Goal: Task Accomplishment & Management: Use online tool/utility

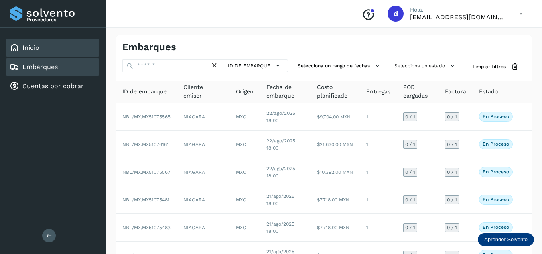
click at [56, 44] on div "Inicio" at bounding box center [53, 48] width 94 height 18
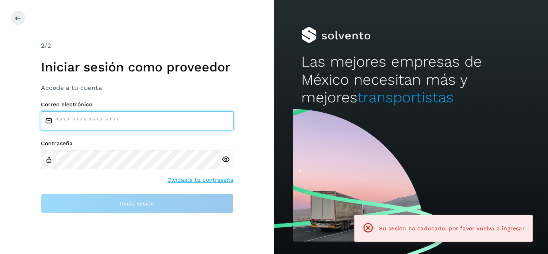
type input "**********"
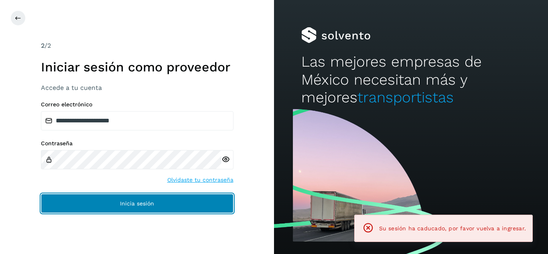
click at [166, 206] on button "Inicia sesión" at bounding box center [137, 203] width 192 height 19
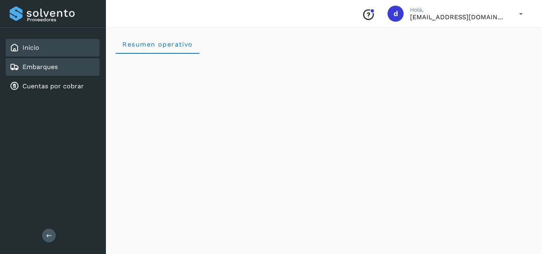
click at [53, 63] on div "Embarques" at bounding box center [34, 67] width 48 height 10
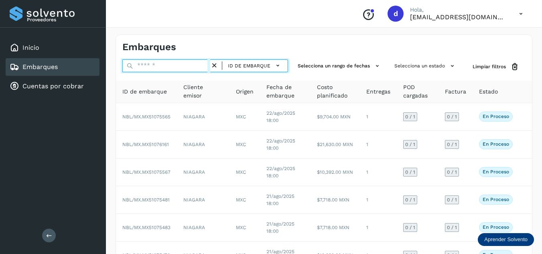
click at [152, 66] on input "text" at bounding box center [166, 65] width 88 height 13
paste input "**********"
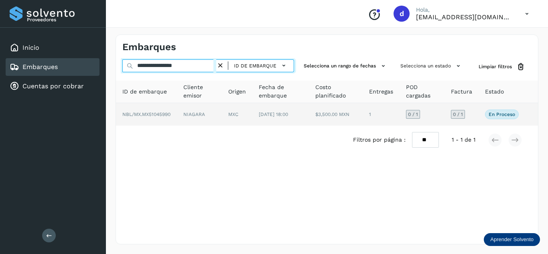
type input "**********"
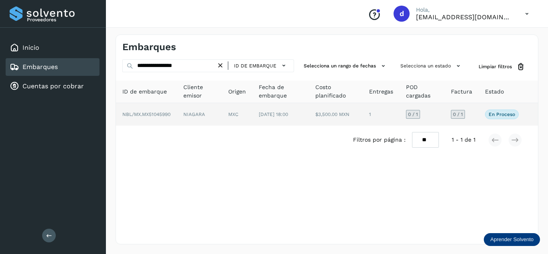
click at [156, 117] on span "NBL/MX.MX51045990" at bounding box center [146, 114] width 48 height 6
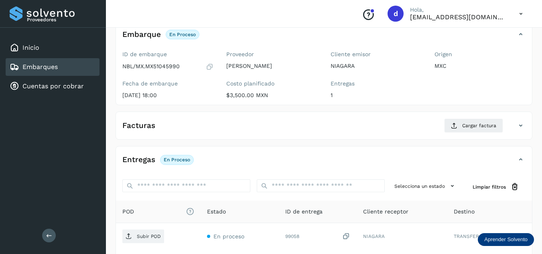
scroll to position [120, 0]
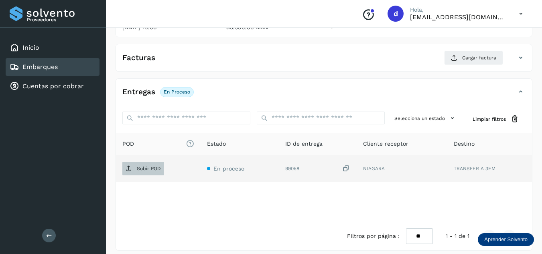
click at [154, 166] on p "Subir POD" at bounding box center [149, 169] width 24 height 6
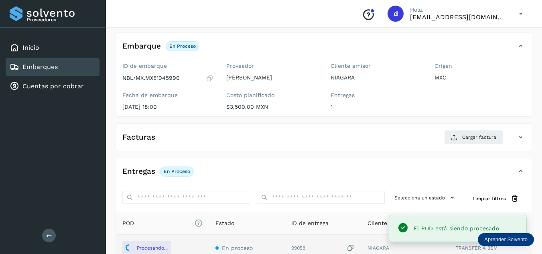
scroll to position [40, 0]
click at [465, 139] on span "Cargar factura" at bounding box center [479, 137] width 34 height 7
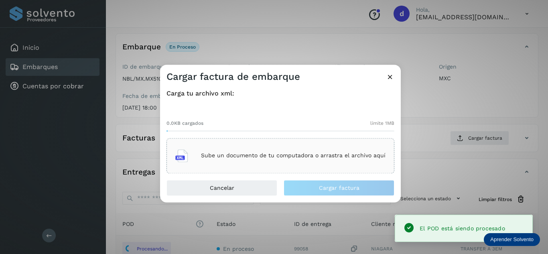
click at [270, 155] on p "Sube un documento de tu computadora o arrastra el archivo aquí" at bounding box center [293, 155] width 184 height 7
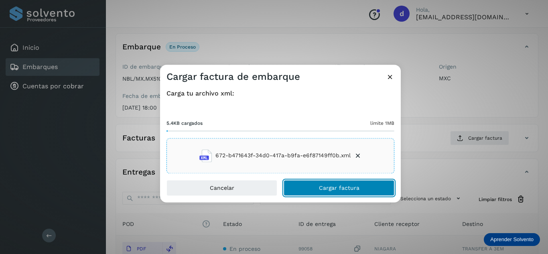
click at [341, 188] on span "Cargar factura" at bounding box center [339, 188] width 40 height 6
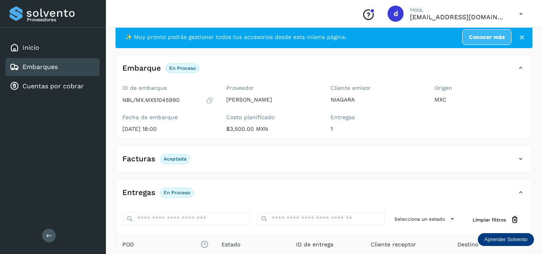
scroll to position [0, 0]
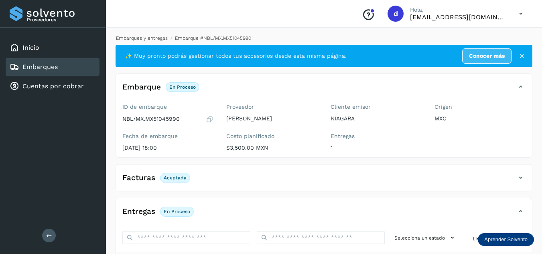
click at [155, 39] on link "Embarques y entregas" at bounding box center [142, 38] width 52 height 6
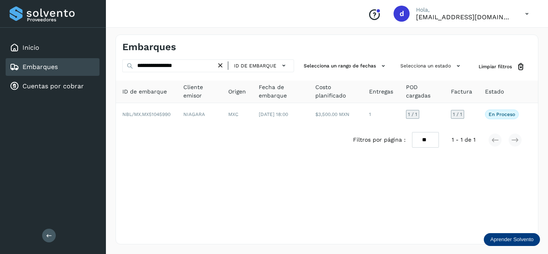
click at [221, 64] on icon at bounding box center [220, 65] width 8 height 8
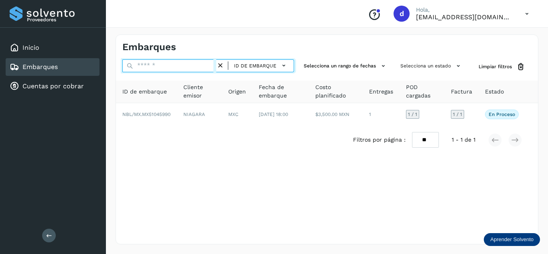
click at [194, 64] on input "text" at bounding box center [169, 65] width 94 height 13
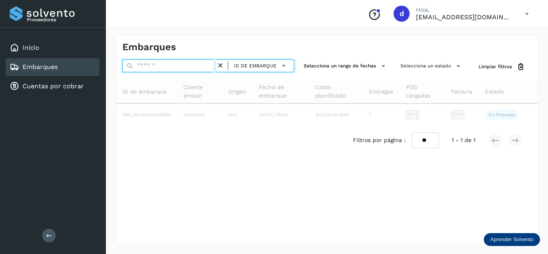
paste input "**********"
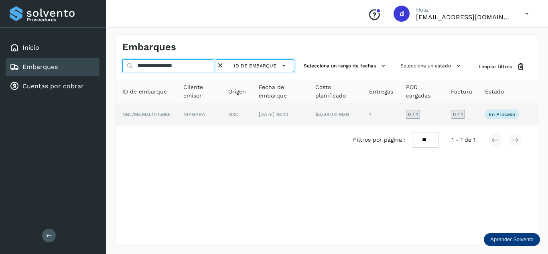
type input "**********"
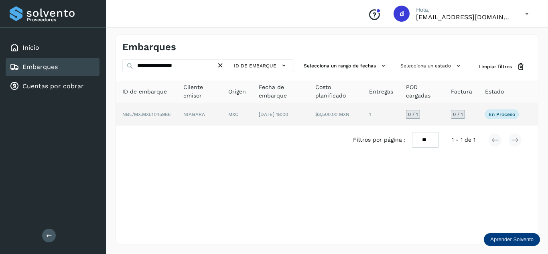
click at [162, 116] on span "NBL/MX.MX51045986" at bounding box center [146, 114] width 48 height 6
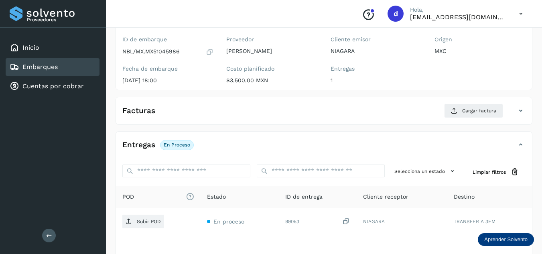
scroll to position [120, 0]
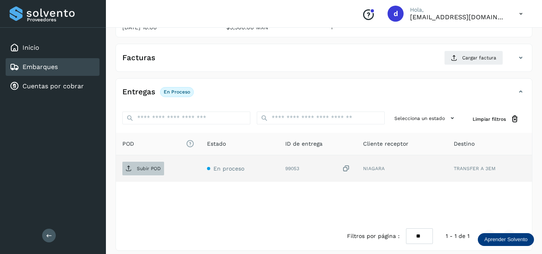
click at [146, 169] on p "Subir POD" at bounding box center [149, 169] width 24 height 6
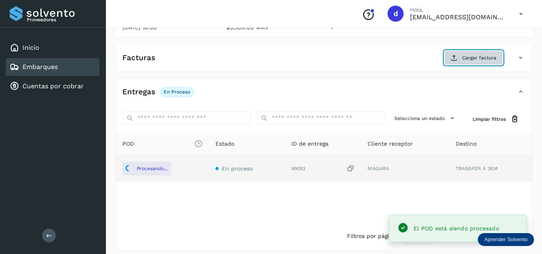
click at [467, 59] on span "Cargar factura" at bounding box center [479, 57] width 34 height 7
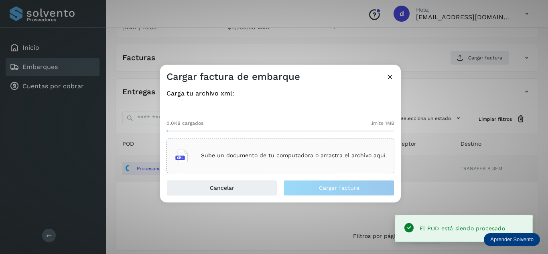
click at [281, 156] on p "Sube un documento de tu computadora o arrastra el archivo aquí" at bounding box center [293, 155] width 184 height 7
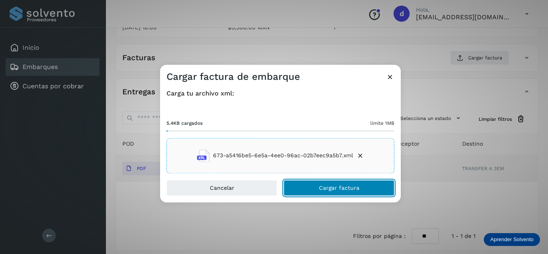
click at [313, 188] on button "Cargar factura" at bounding box center [338, 188] width 111 height 16
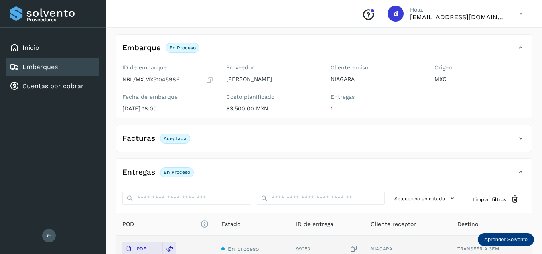
scroll to position [0, 0]
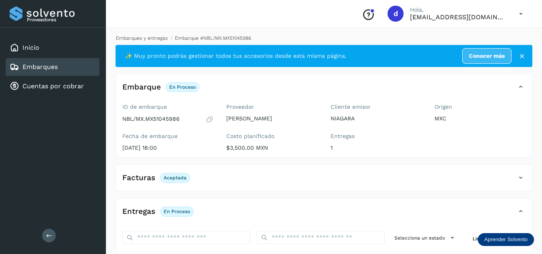
click at [136, 36] on link "Embarques y entregas" at bounding box center [142, 38] width 52 height 6
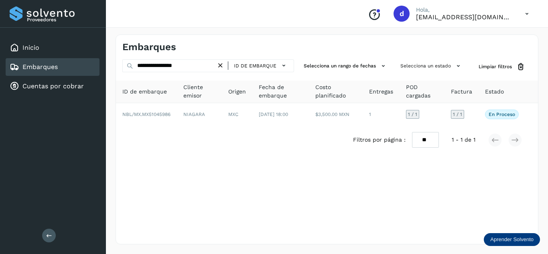
click at [222, 65] on icon at bounding box center [220, 65] width 8 height 8
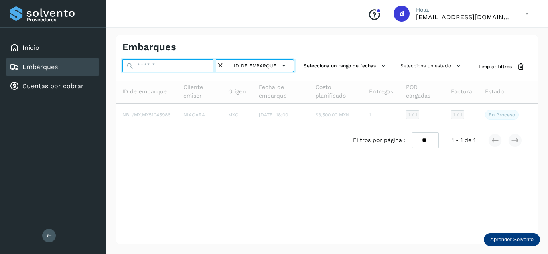
click at [197, 64] on input "text" at bounding box center [169, 65] width 94 height 13
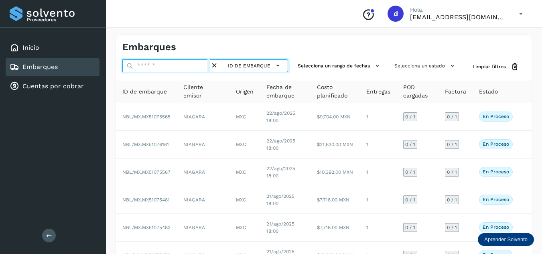
paste input "**********"
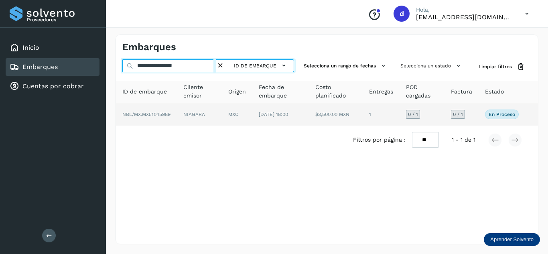
type input "**********"
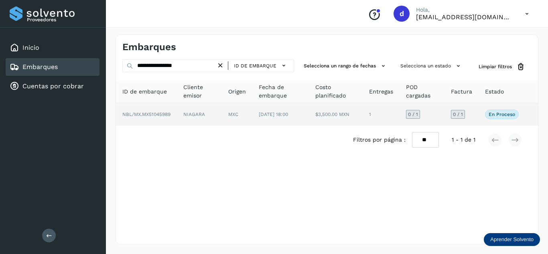
click at [166, 115] on span "NBL/MX.MX51045989" at bounding box center [146, 114] width 48 height 6
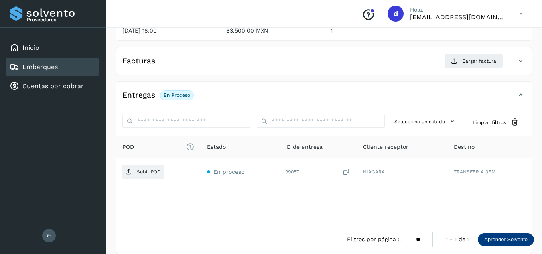
scroll to position [120, 0]
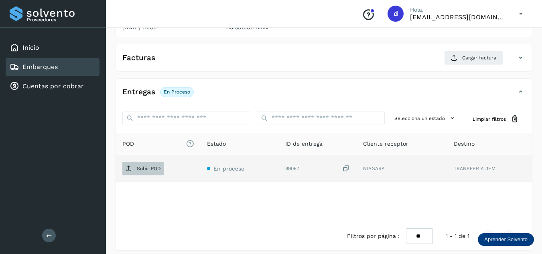
click at [151, 167] on p "Subir POD" at bounding box center [149, 169] width 24 height 6
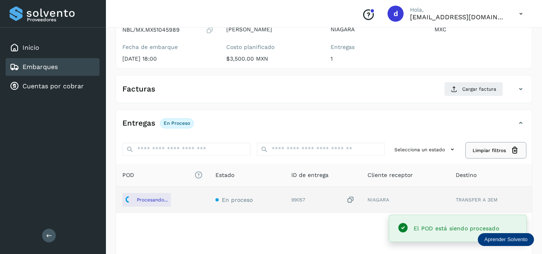
scroll to position [80, 0]
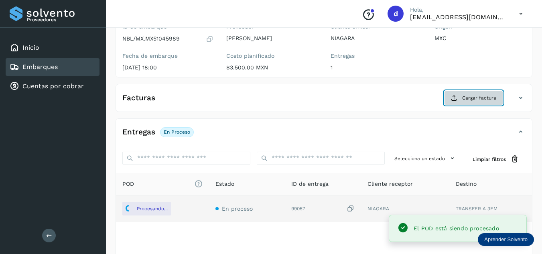
click at [486, 100] on span "Cargar factura" at bounding box center [479, 97] width 34 height 7
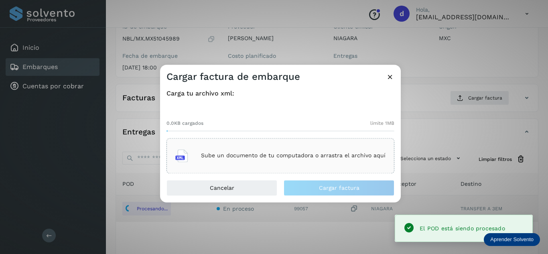
click at [267, 151] on div "Sube un documento de tu computadora o arrastra el archivo aquí" at bounding box center [280, 156] width 210 height 22
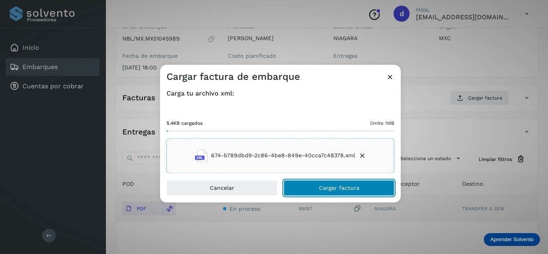
click at [323, 186] on span "Cargar factura" at bounding box center [339, 188] width 40 height 6
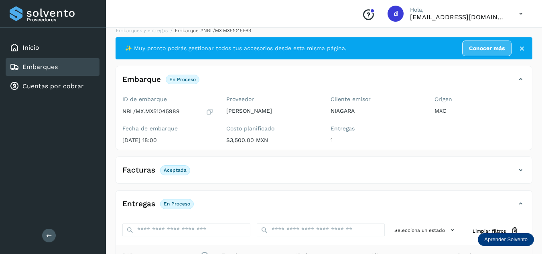
scroll to position [0, 0]
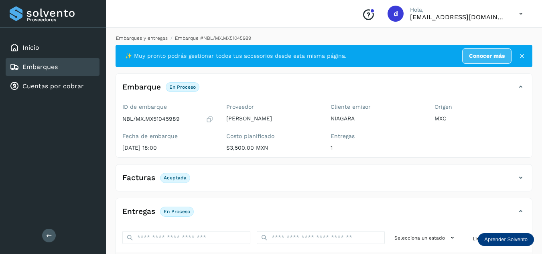
click at [152, 39] on link "Embarques y entregas" at bounding box center [142, 38] width 52 height 6
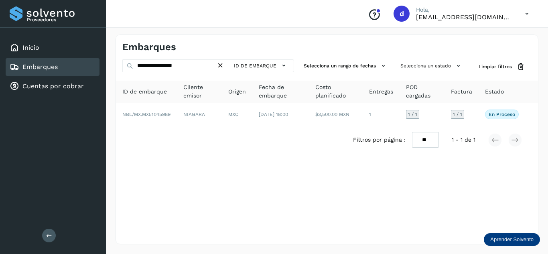
drag, startPoint x: 220, startPoint y: 67, endPoint x: 188, endPoint y: 67, distance: 32.5
click at [220, 67] on icon at bounding box center [220, 65] width 8 height 8
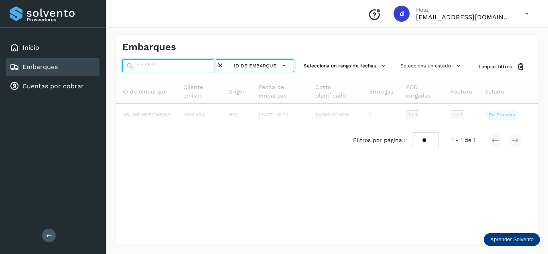
click at [187, 67] on input "text" at bounding box center [169, 65] width 94 height 13
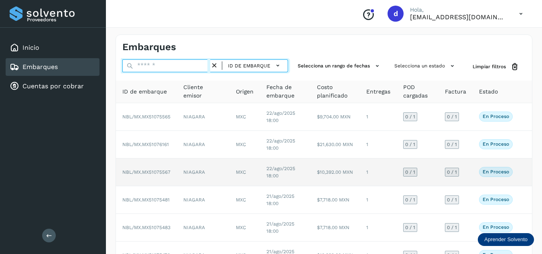
paste input "**********"
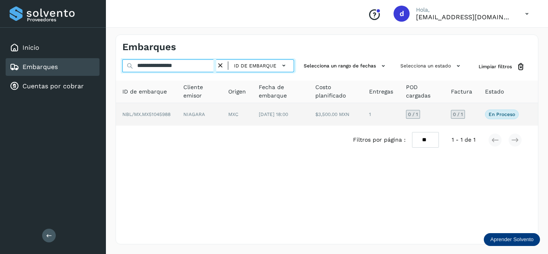
type input "**********"
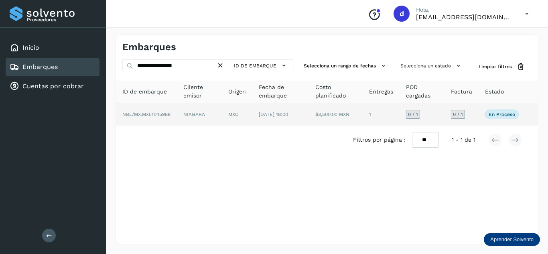
click at [161, 117] on span "NBL/MX.MX51045988" at bounding box center [146, 114] width 48 height 6
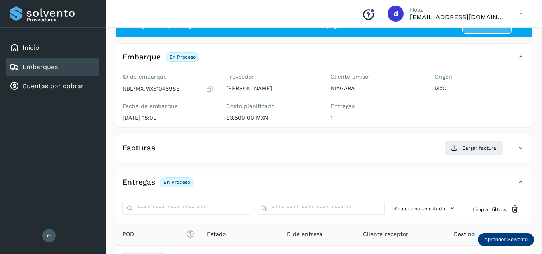
scroll to position [80, 0]
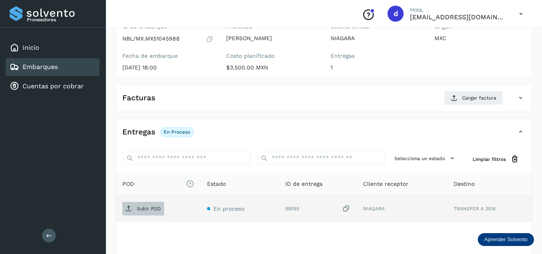
click at [158, 202] on span "Subir POD" at bounding box center [143, 208] width 42 height 13
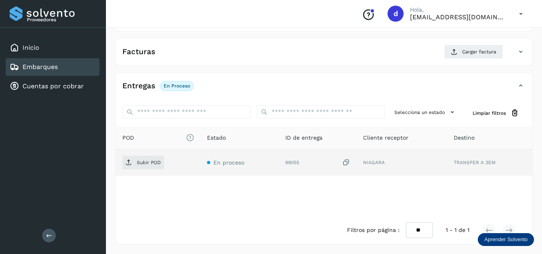
scroll to position [127, 0]
click at [156, 157] on span "Subir POD" at bounding box center [143, 162] width 42 height 13
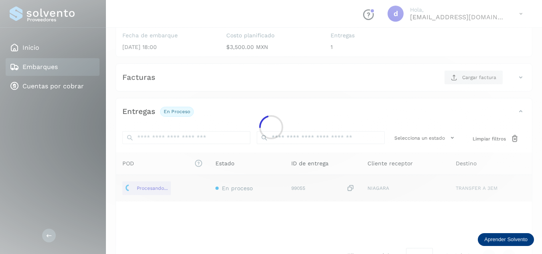
scroll to position [87, 0]
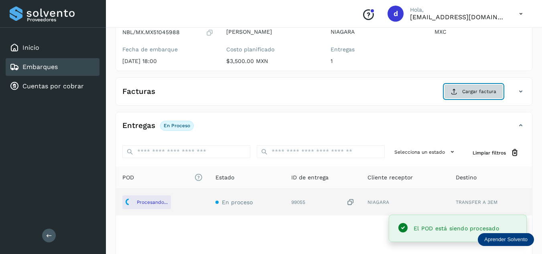
click at [469, 93] on span "Cargar factura" at bounding box center [479, 91] width 34 height 7
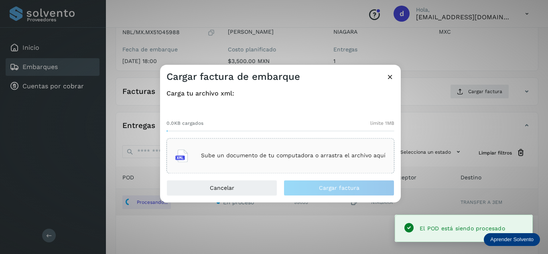
click at [312, 164] on div "Sube un documento de tu computadora o arrastra el archivo aquí" at bounding box center [280, 156] width 210 height 22
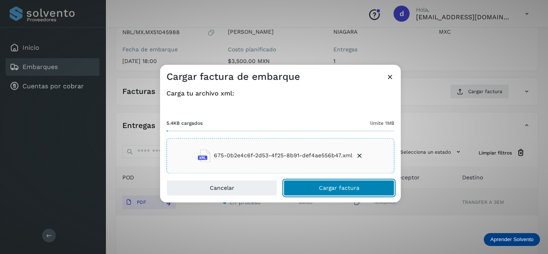
click at [338, 191] on button "Cargar factura" at bounding box center [338, 188] width 111 height 16
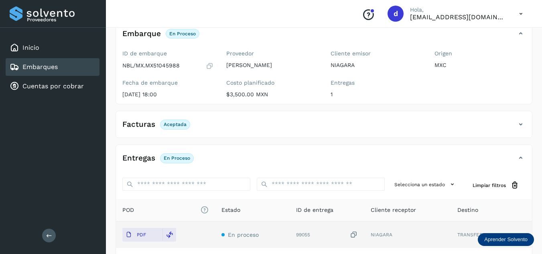
scroll to position [0, 0]
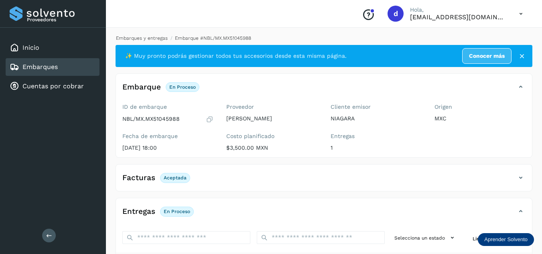
click at [164, 38] on link "Embarques y entregas" at bounding box center [142, 38] width 52 height 6
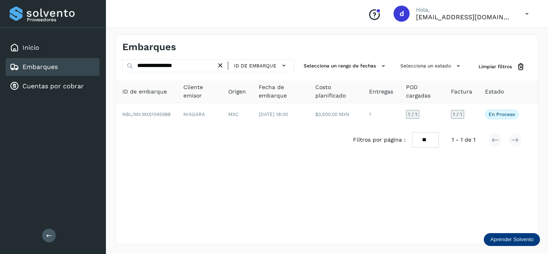
click at [222, 66] on icon at bounding box center [220, 65] width 8 height 8
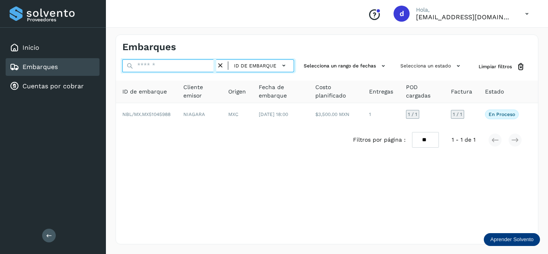
click at [202, 67] on input "text" at bounding box center [169, 65] width 94 height 13
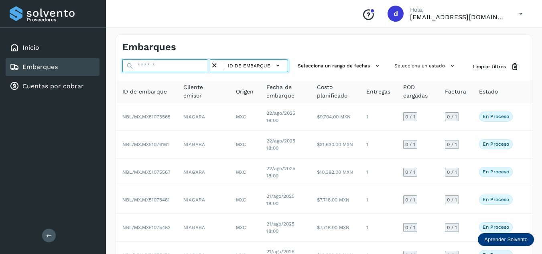
paste input "**********"
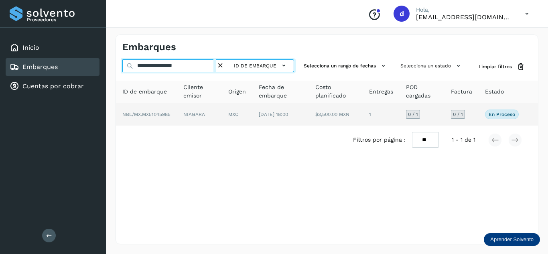
type input "**********"
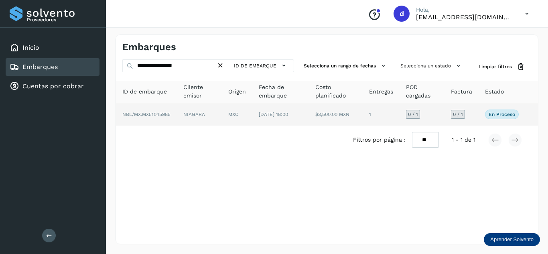
click at [157, 116] on span "NBL/MX.MX51045985" at bounding box center [146, 114] width 48 height 6
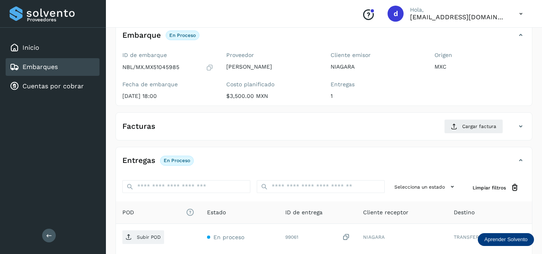
scroll to position [80, 0]
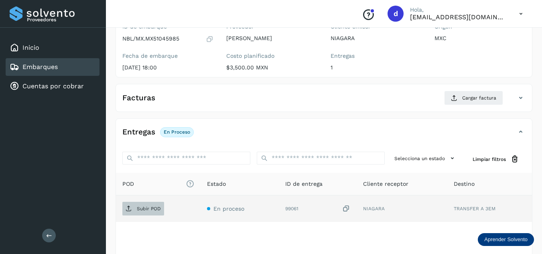
click at [132, 204] on span "Subir POD" at bounding box center [143, 208] width 42 height 13
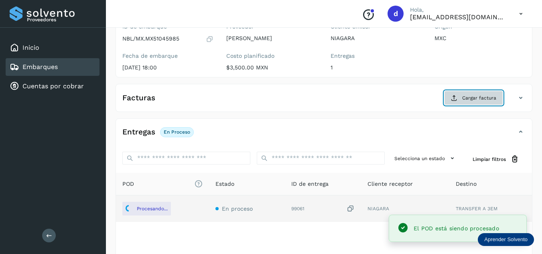
click at [465, 101] on span "Cargar factura" at bounding box center [479, 97] width 34 height 7
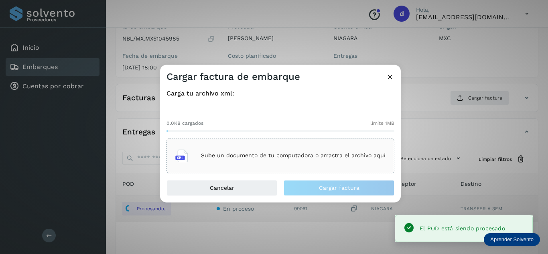
click at [295, 155] on p "Sube un documento de tu computadora o arrastra el archivo aquí" at bounding box center [293, 155] width 184 height 7
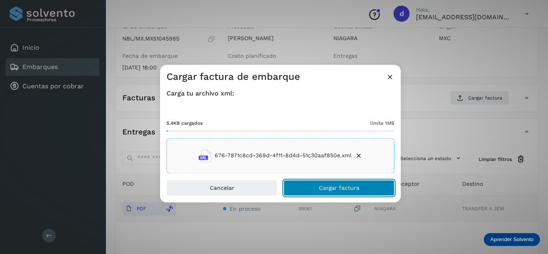
click at [336, 186] on span "Cargar factura" at bounding box center [339, 188] width 40 height 6
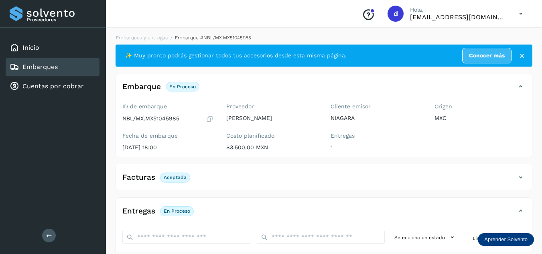
scroll to position [0, 0]
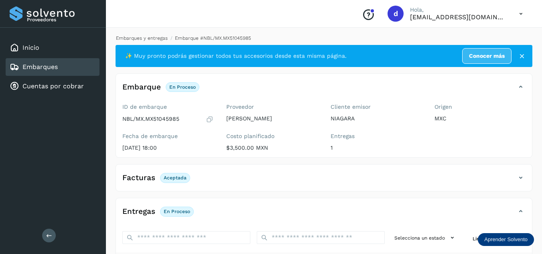
click at [142, 37] on link "Embarques y entregas" at bounding box center [142, 38] width 52 height 6
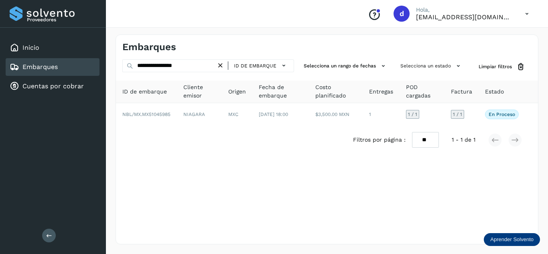
drag, startPoint x: 223, startPoint y: 66, endPoint x: 200, endPoint y: 66, distance: 23.2
click at [222, 66] on icon at bounding box center [220, 65] width 8 height 8
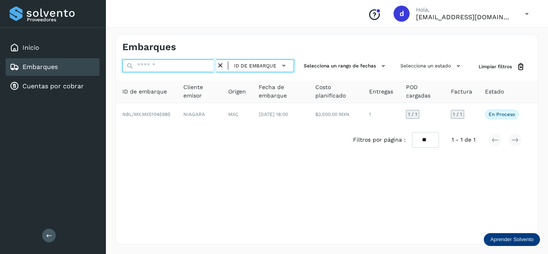
click at [198, 66] on input "text" at bounding box center [169, 65] width 94 height 13
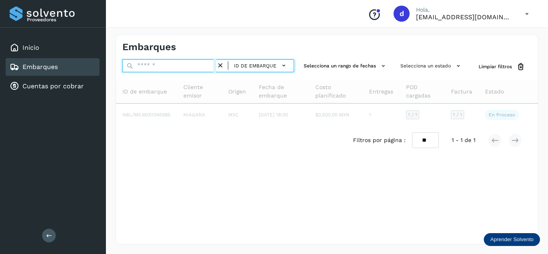
paste input "**********"
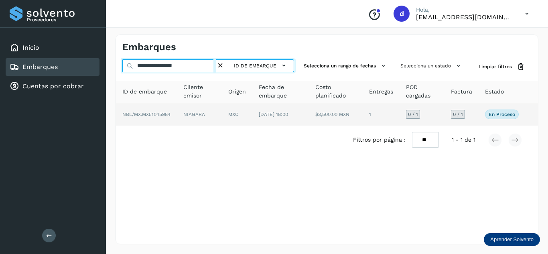
type input "**********"
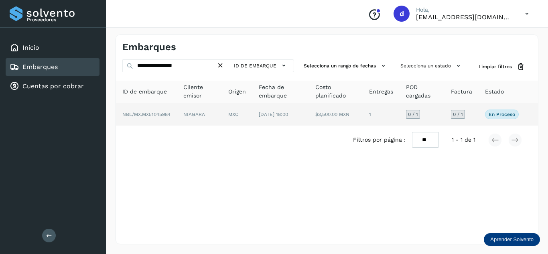
click at [160, 117] on span "NBL/MX.MX51045984" at bounding box center [146, 114] width 48 height 6
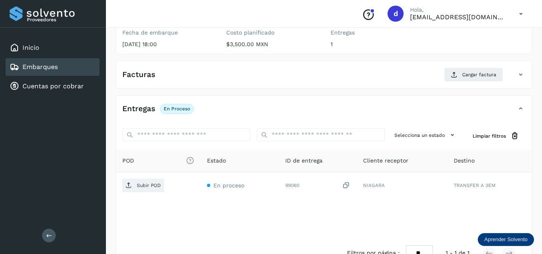
scroll to position [127, 0]
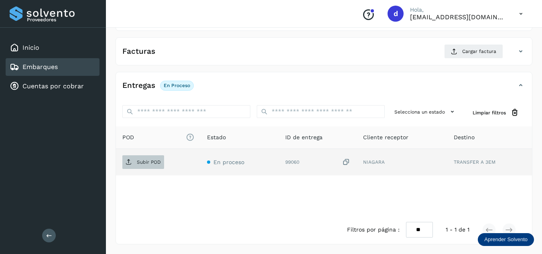
click at [157, 163] on p "Subir POD" at bounding box center [149, 162] width 24 height 6
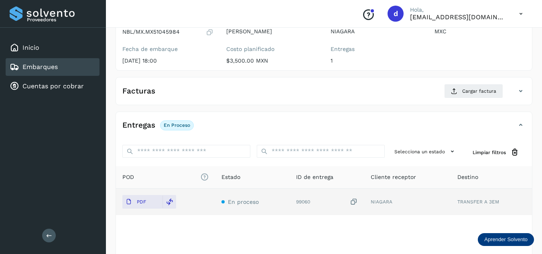
scroll to position [87, 0]
click at [467, 96] on button "Cargar factura" at bounding box center [473, 91] width 59 height 14
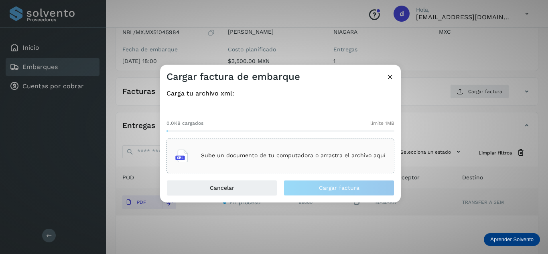
click at [309, 158] on p "Sube un documento de tu computadora o arrastra el archivo aquí" at bounding box center [293, 155] width 184 height 7
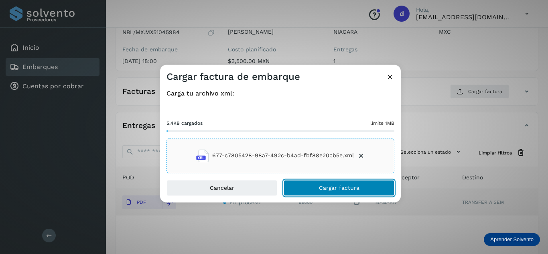
click at [326, 184] on button "Cargar factura" at bounding box center [338, 188] width 111 height 16
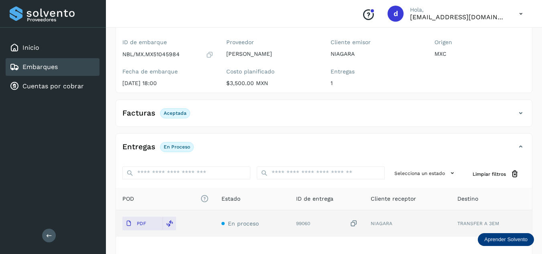
scroll to position [126, 0]
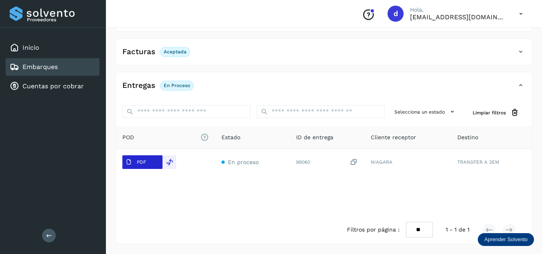
click at [142, 164] on p "PDF" at bounding box center [141, 162] width 9 height 6
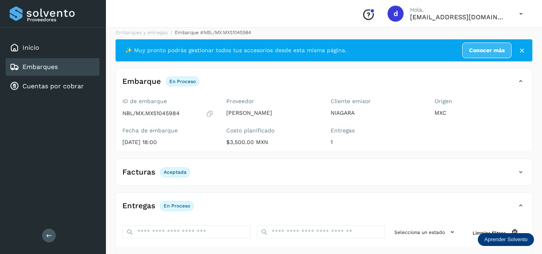
scroll to position [0, 0]
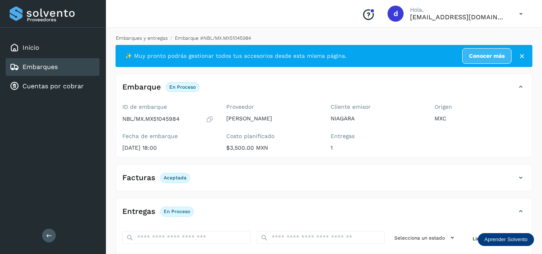
click at [150, 37] on link "Embarques y entregas" at bounding box center [142, 38] width 52 height 6
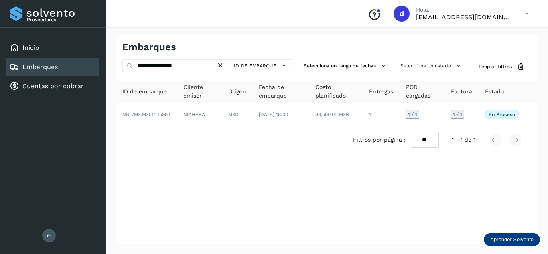
click at [218, 64] on icon at bounding box center [220, 65] width 8 height 8
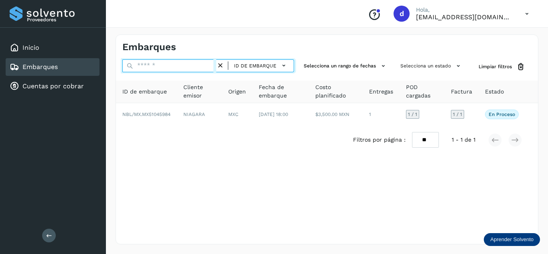
click at [213, 66] on input "text" at bounding box center [169, 65] width 94 height 13
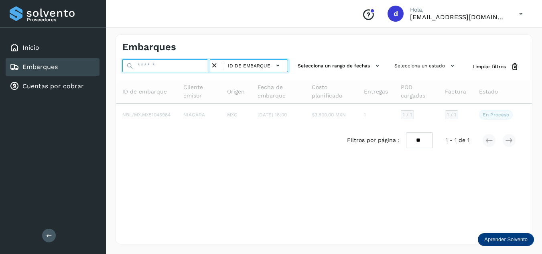
paste input "**********"
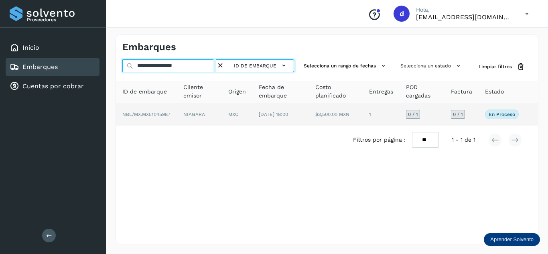
type input "**********"
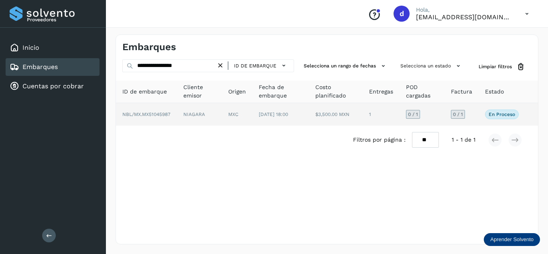
click at [165, 115] on span "NBL/MX.MX51045987" at bounding box center [146, 114] width 48 height 6
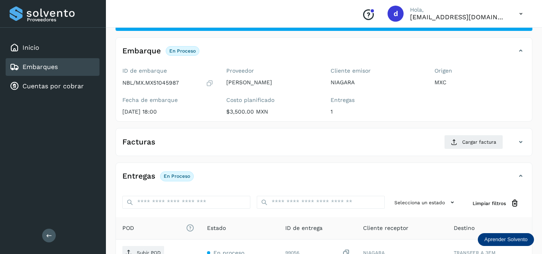
scroll to position [80, 0]
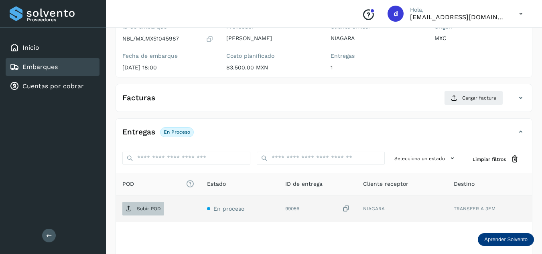
click at [139, 208] on p "Subir POD" at bounding box center [149, 209] width 24 height 6
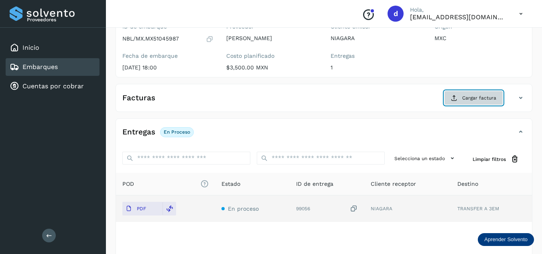
click at [476, 100] on span "Cargar factura" at bounding box center [479, 97] width 34 height 7
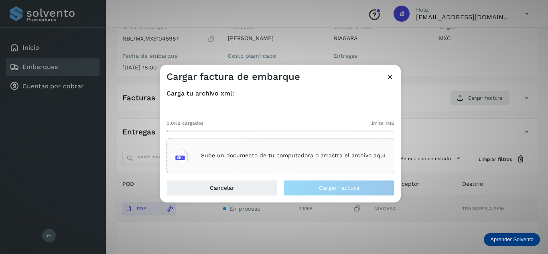
click at [255, 151] on div "Sube un documento de tu computadora o arrastra el archivo aquí" at bounding box center [280, 156] width 210 height 22
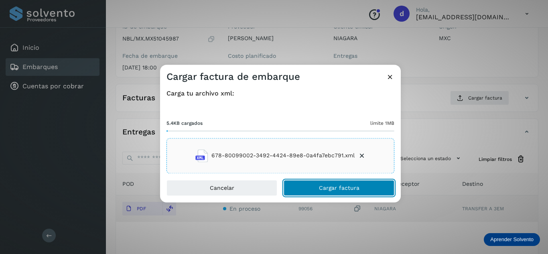
click at [346, 187] on span "Cargar factura" at bounding box center [339, 188] width 40 height 6
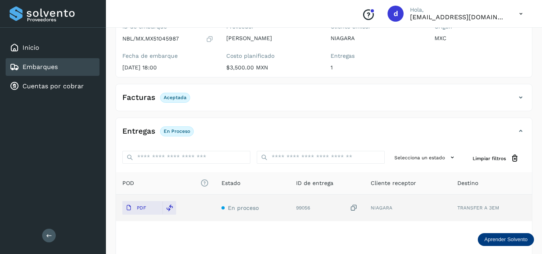
scroll to position [0, 0]
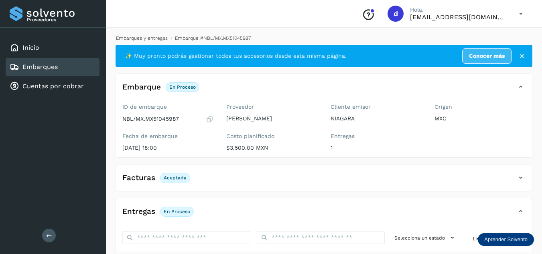
click at [157, 37] on link "Embarques y entregas" at bounding box center [142, 38] width 52 height 6
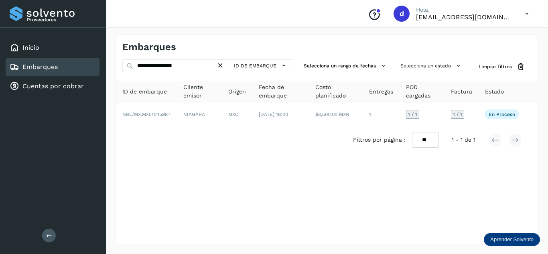
drag, startPoint x: 222, startPoint y: 65, endPoint x: 214, endPoint y: 68, distance: 8.0
click at [222, 66] on icon at bounding box center [220, 65] width 8 height 8
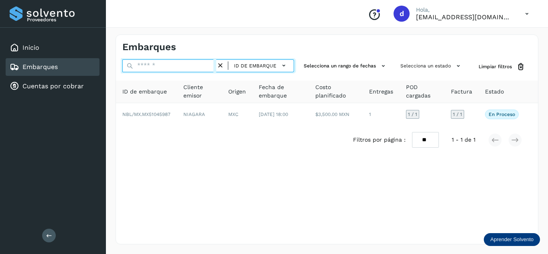
click at [213, 68] on input "text" at bounding box center [169, 65] width 94 height 13
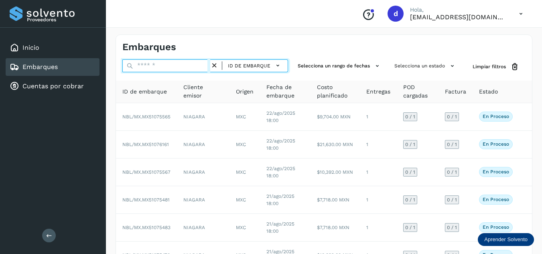
paste input "**********"
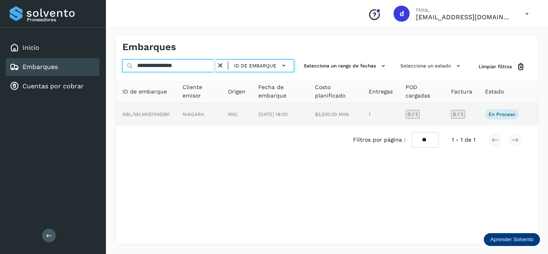
type input "**********"
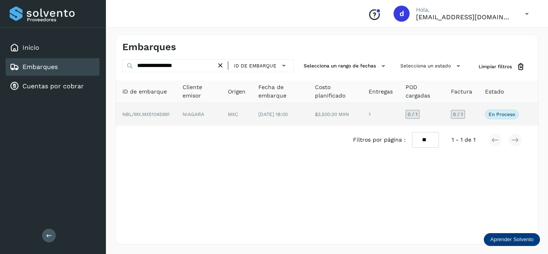
click at [176, 118] on td "NBL/MX.MX51045991" at bounding box center [198, 114] width 45 height 22
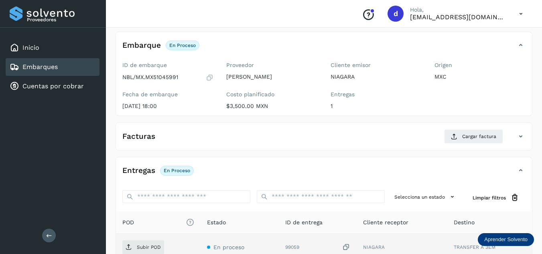
scroll to position [80, 0]
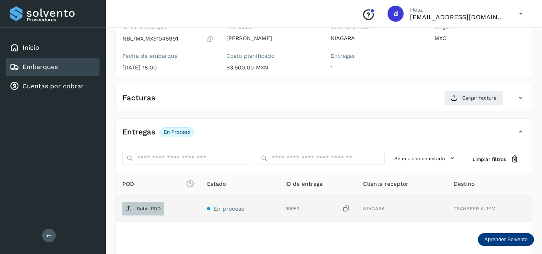
click at [154, 210] on p "Subir POD" at bounding box center [149, 209] width 24 height 6
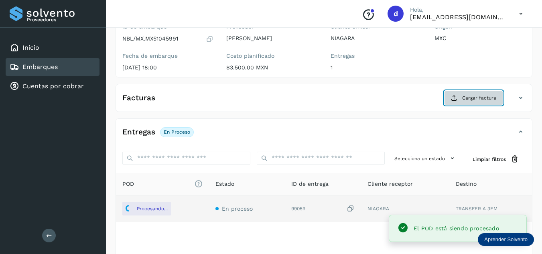
click at [472, 103] on button "Cargar factura" at bounding box center [473, 98] width 59 height 14
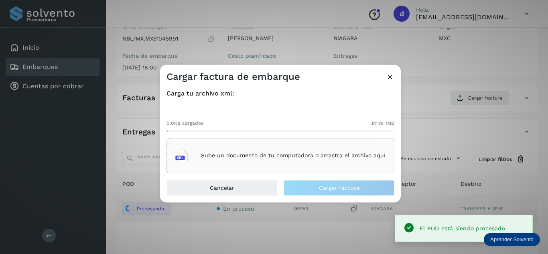
click at [349, 151] on div "Sube un documento de tu computadora o arrastra el archivo aquí" at bounding box center [280, 156] width 210 height 22
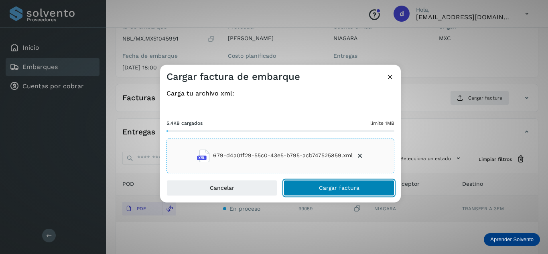
click at [318, 189] on button "Cargar factura" at bounding box center [338, 188] width 111 height 16
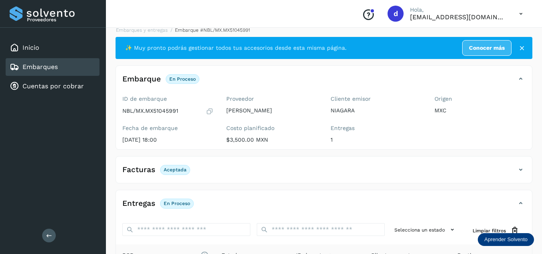
scroll to position [0, 0]
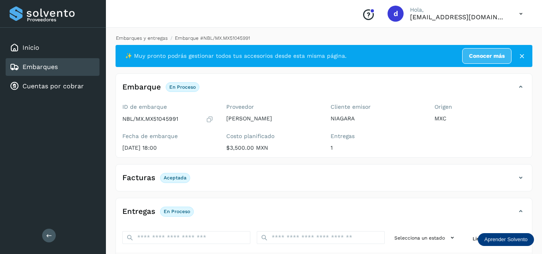
click at [157, 36] on link "Embarques y entregas" at bounding box center [142, 38] width 52 height 6
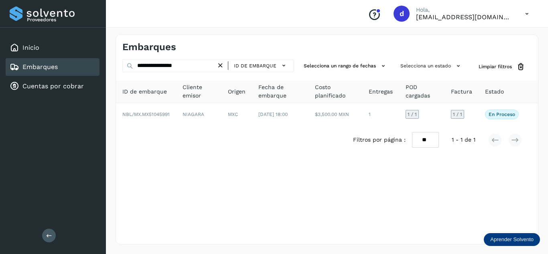
click at [220, 63] on icon at bounding box center [220, 65] width 8 height 8
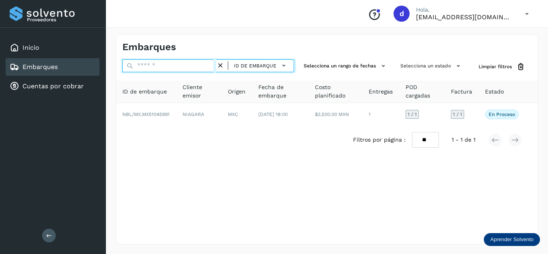
click at [203, 65] on input "text" at bounding box center [169, 65] width 94 height 13
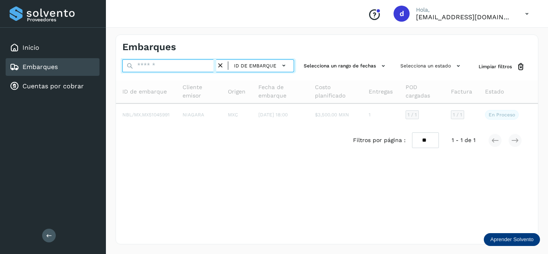
paste input "**********"
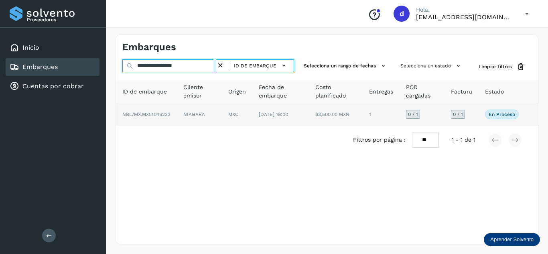
type input "**********"
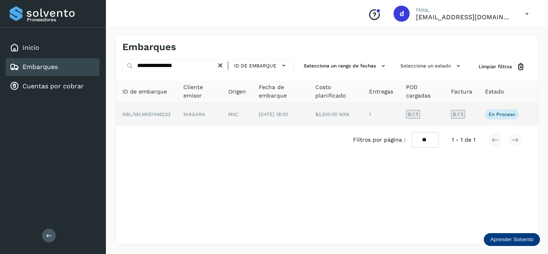
click at [162, 117] on span "NBL/MX.MX51046233" at bounding box center [146, 114] width 48 height 6
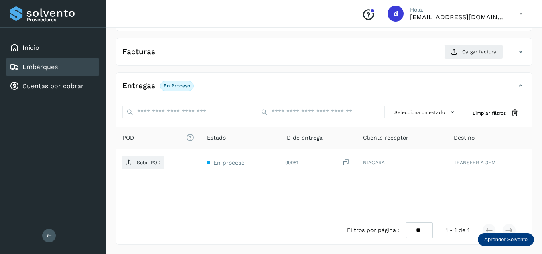
scroll to position [127, 0]
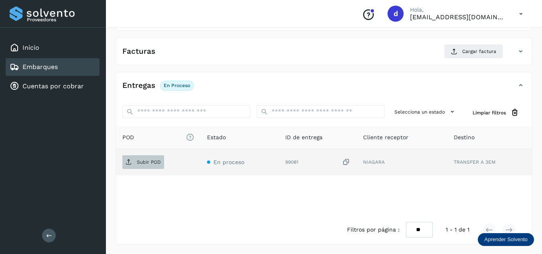
click at [146, 162] on p "Subir POD" at bounding box center [149, 162] width 24 height 6
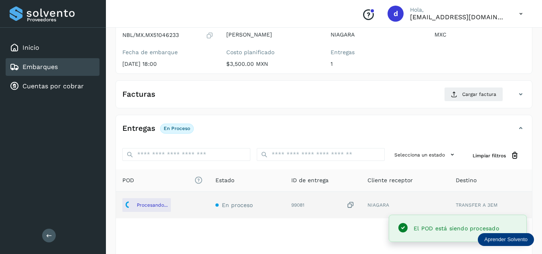
scroll to position [46, 0]
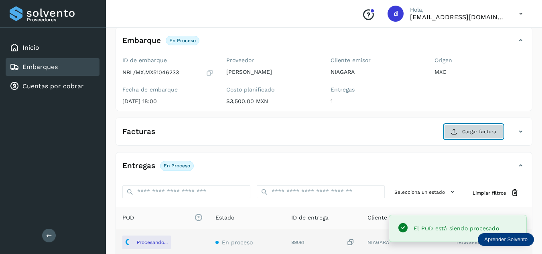
click at [476, 129] on span "Cargar factura" at bounding box center [479, 131] width 34 height 7
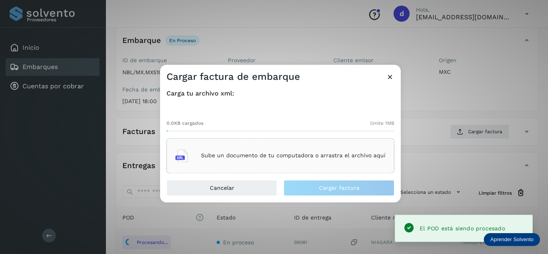
click at [281, 153] on p "Sube un documento de tu computadora o arrastra el archivo aquí" at bounding box center [293, 155] width 184 height 7
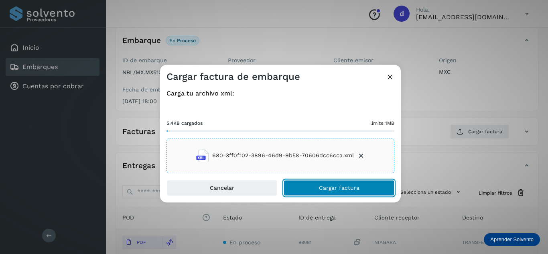
click at [323, 188] on span "Cargar factura" at bounding box center [339, 188] width 40 height 6
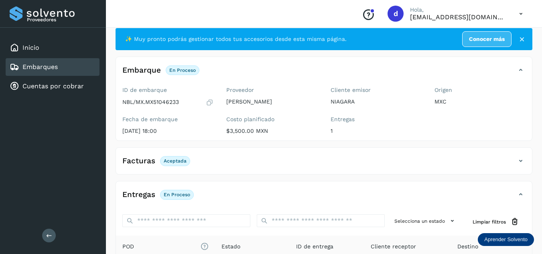
scroll to position [0, 0]
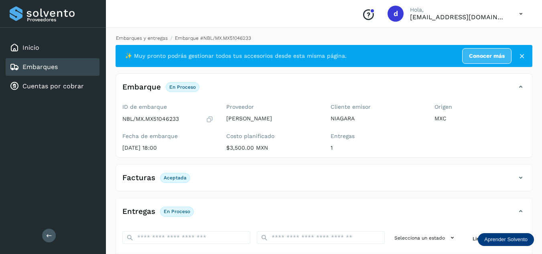
click at [150, 39] on link "Embarques y entregas" at bounding box center [142, 38] width 52 height 6
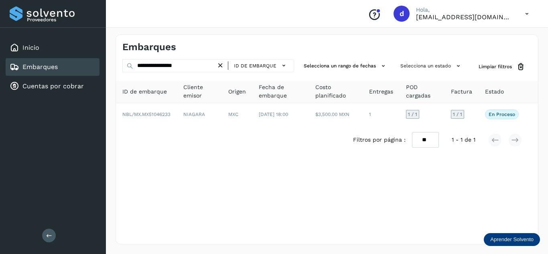
click at [221, 64] on icon at bounding box center [220, 65] width 8 height 8
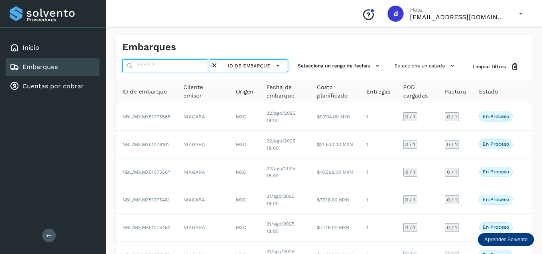
click at [179, 65] on input "text" at bounding box center [166, 65] width 88 height 13
paste input "**********"
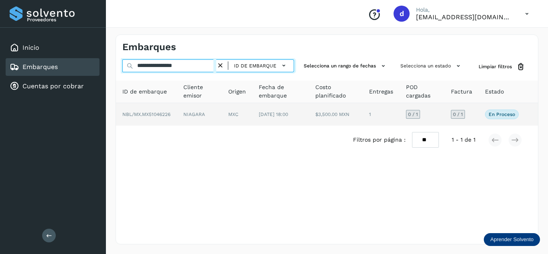
type input "**********"
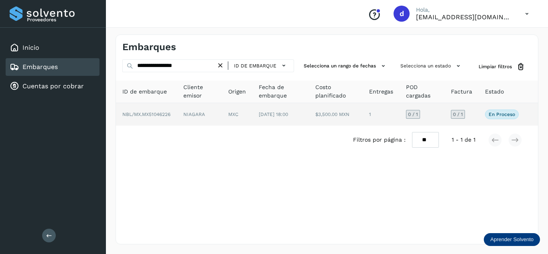
click at [162, 117] on span "NBL/MX.MX51046226" at bounding box center [146, 114] width 48 height 6
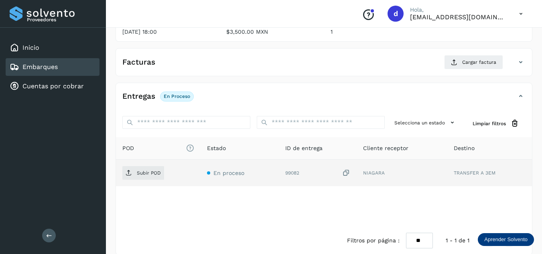
scroll to position [120, 0]
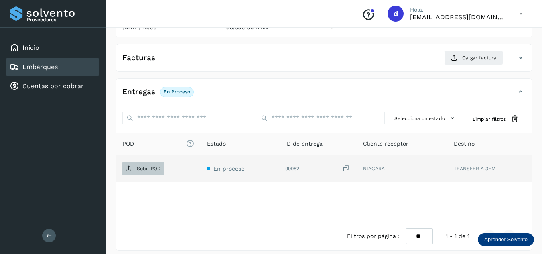
click at [152, 172] on span "Subir POD" at bounding box center [143, 168] width 42 height 13
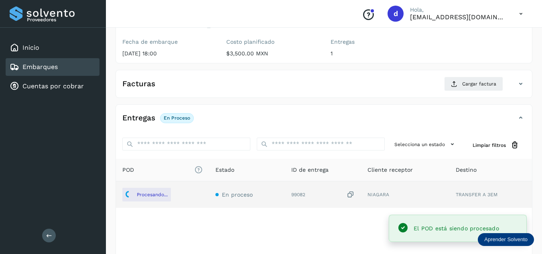
scroll to position [80, 0]
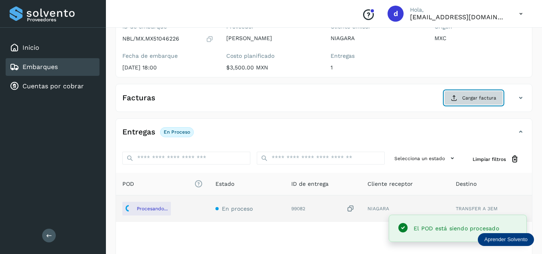
click at [466, 103] on button "Cargar factura" at bounding box center [473, 98] width 59 height 14
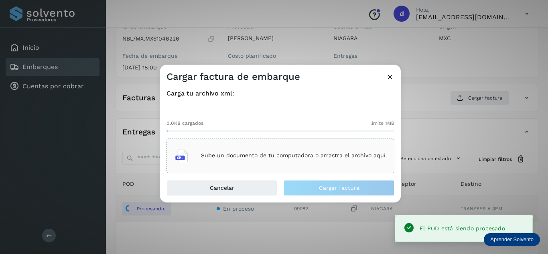
click at [303, 158] on p "Sube un documento de tu computadora o arrastra el archivo aquí" at bounding box center [293, 155] width 184 height 7
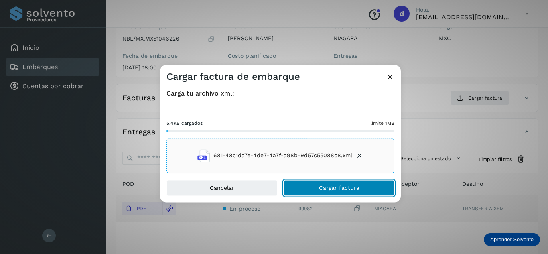
click at [341, 194] on button "Cargar factura" at bounding box center [338, 188] width 111 height 16
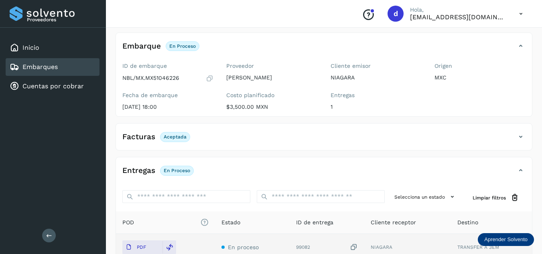
scroll to position [0, 0]
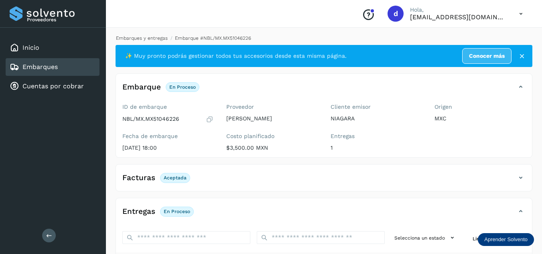
click at [146, 38] on link "Embarques y entregas" at bounding box center [142, 38] width 52 height 6
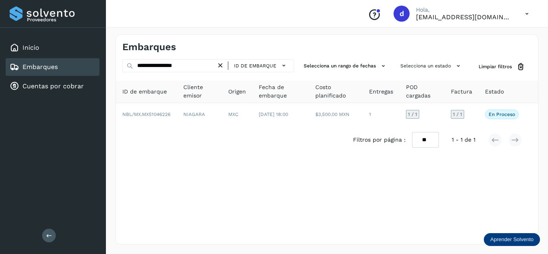
click at [219, 65] on icon at bounding box center [220, 65] width 8 height 8
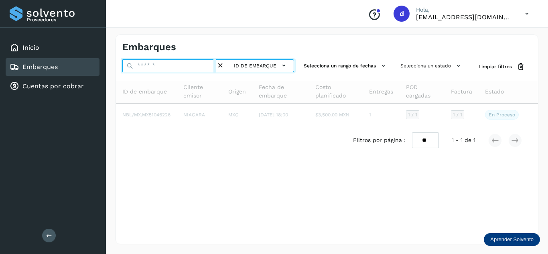
click at [202, 66] on input "text" at bounding box center [169, 65] width 94 height 13
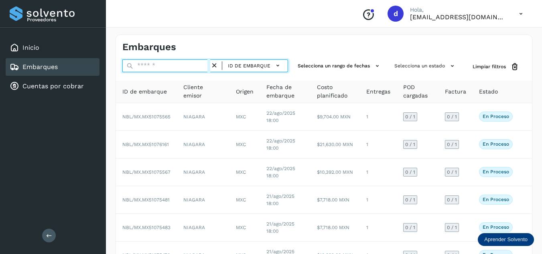
paste input "**********"
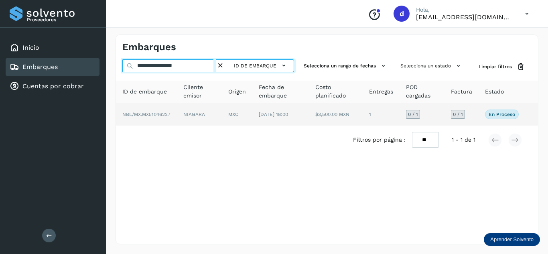
type input "**********"
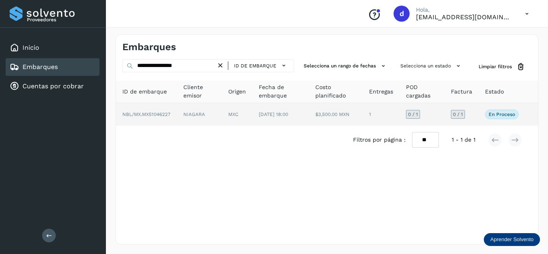
click at [163, 115] on span "NBL/MX.MX51046227" at bounding box center [146, 114] width 48 height 6
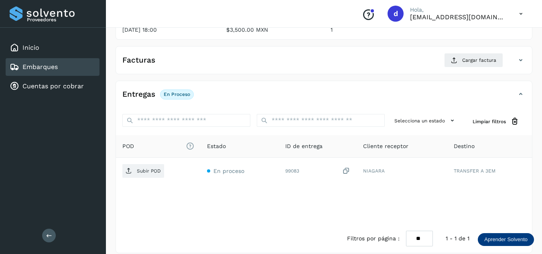
scroll to position [127, 0]
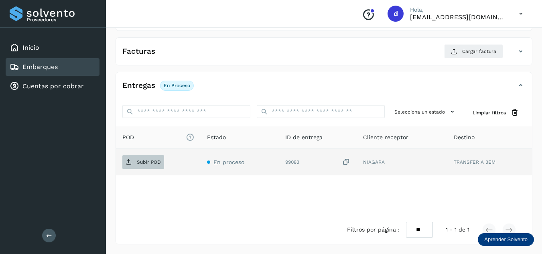
click at [152, 155] on button "Subir POD" at bounding box center [143, 162] width 42 height 14
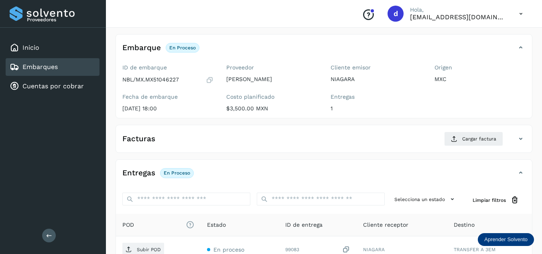
scroll to position [120, 0]
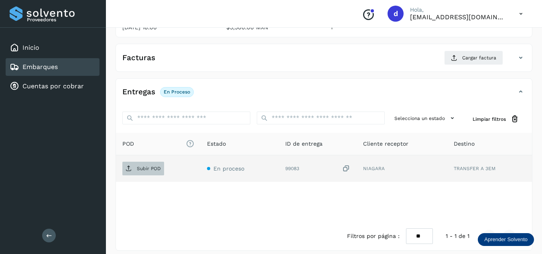
click at [151, 170] on p "Subir POD" at bounding box center [149, 169] width 24 height 6
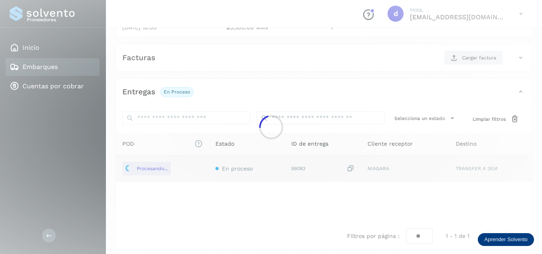
scroll to position [40, 0]
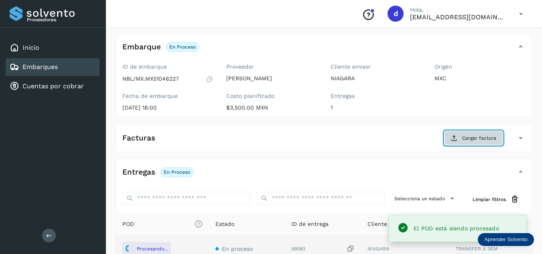
click at [487, 142] on button "Cargar factura" at bounding box center [473, 138] width 59 height 14
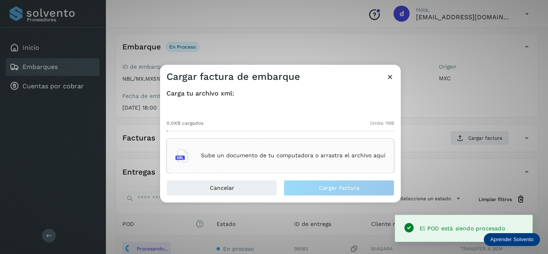
click at [265, 160] on div "Sube un documento de tu computadora o arrastra el archivo aquí" at bounding box center [280, 156] width 210 height 22
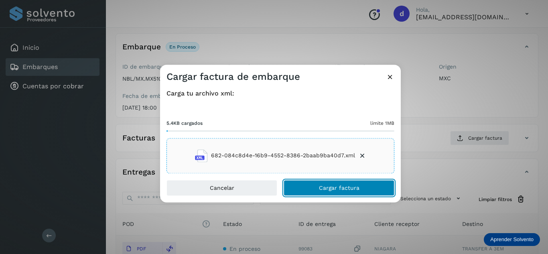
click at [323, 190] on span "Cargar factura" at bounding box center [339, 188] width 40 height 6
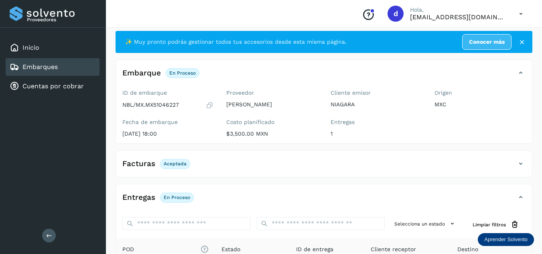
scroll to position [0, 0]
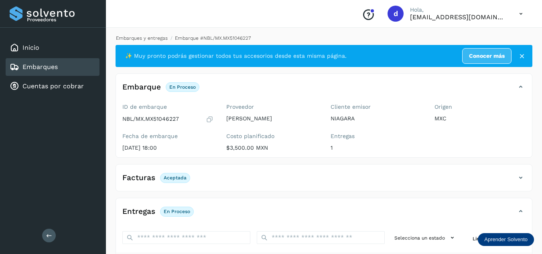
click at [148, 39] on link "Embarques y entregas" at bounding box center [142, 38] width 52 height 6
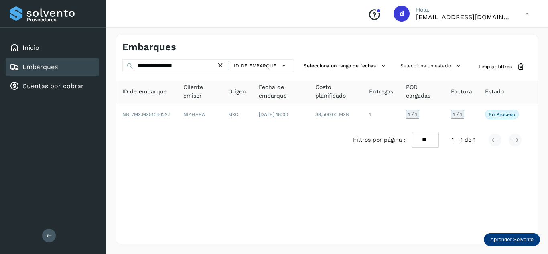
click at [220, 65] on icon at bounding box center [220, 65] width 8 height 8
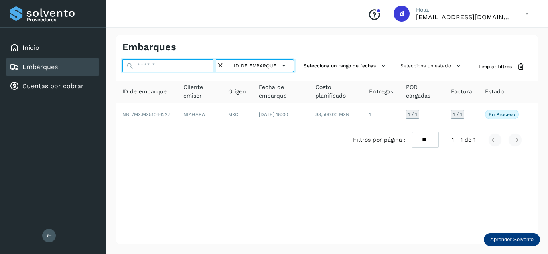
drag, startPoint x: 209, startPoint y: 65, endPoint x: 207, endPoint y: 72, distance: 7.9
click at [209, 65] on input "text" at bounding box center [169, 65] width 94 height 13
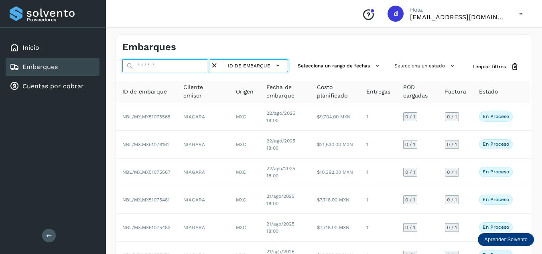
paste input "**********"
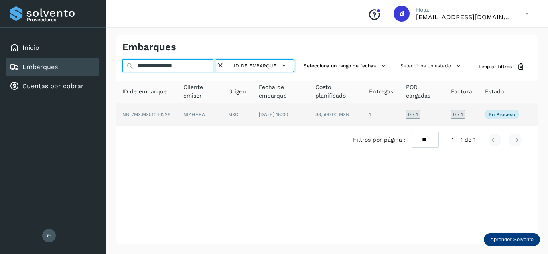
type input "**********"
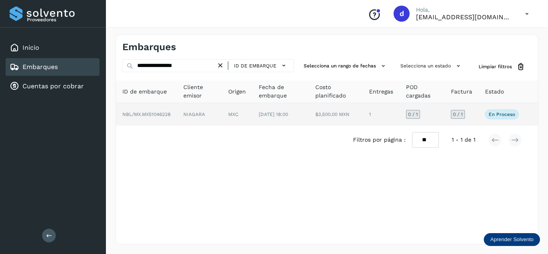
click at [154, 114] on span "NBL/MX.MX51046228" at bounding box center [146, 114] width 48 height 6
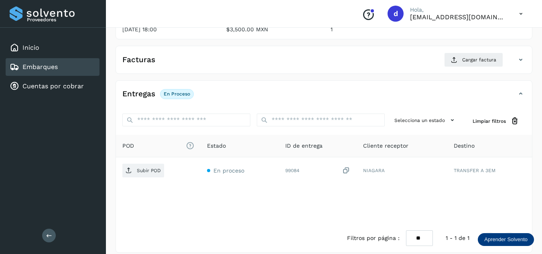
scroll to position [120, 0]
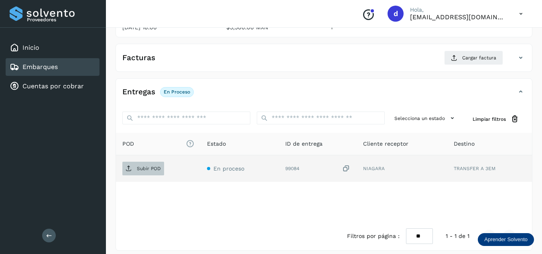
click at [161, 169] on span "Subir POD" at bounding box center [143, 168] width 42 height 13
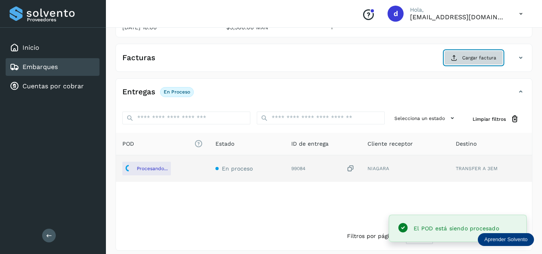
click at [470, 53] on button "Cargar factura" at bounding box center [473, 58] width 59 height 14
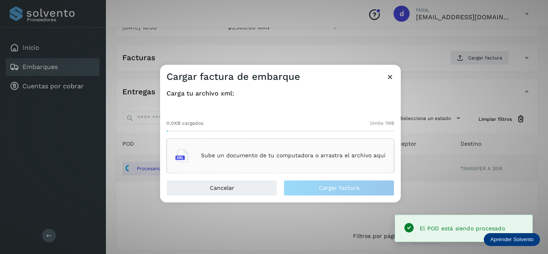
click at [257, 152] on p "Sube un documento de tu computadora o arrastra el archivo aquí" at bounding box center [293, 155] width 184 height 7
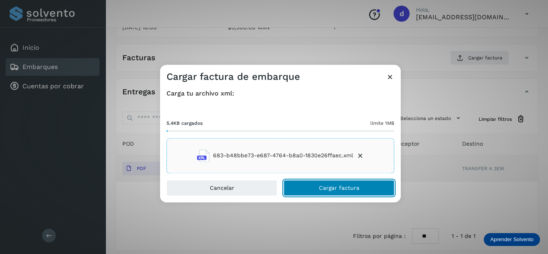
click at [305, 184] on button "Cargar factura" at bounding box center [338, 188] width 111 height 16
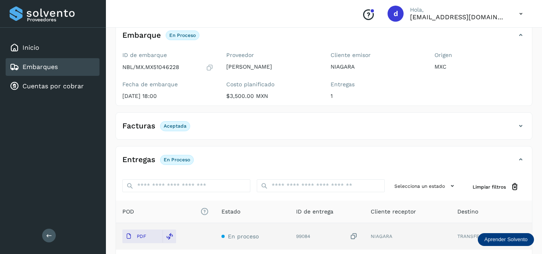
scroll to position [0, 0]
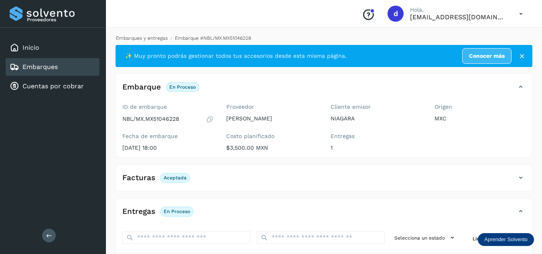
click at [158, 40] on link "Embarques y entregas" at bounding box center [142, 38] width 52 height 6
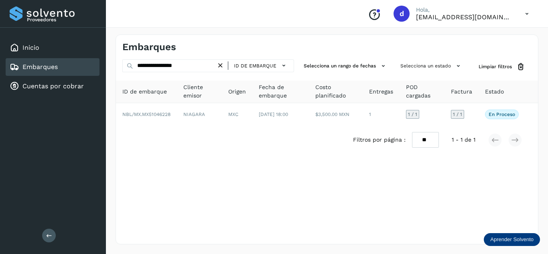
drag, startPoint x: 222, startPoint y: 63, endPoint x: 217, endPoint y: 64, distance: 4.9
click at [222, 63] on icon at bounding box center [220, 65] width 8 height 8
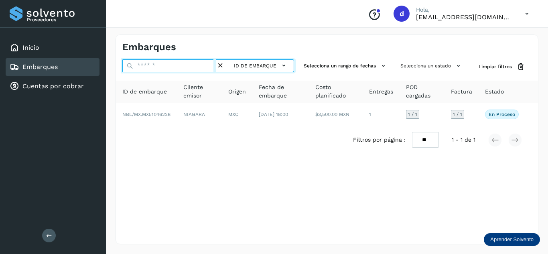
click at [202, 68] on input "text" at bounding box center [169, 65] width 94 height 13
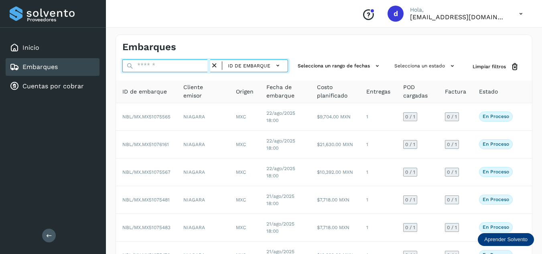
paste input "**********"
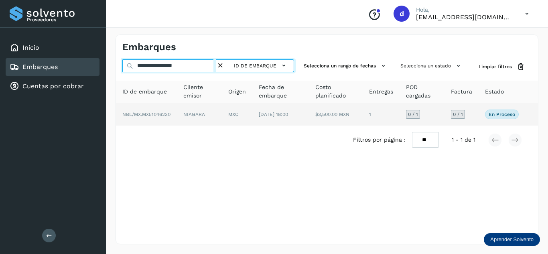
type input "**********"
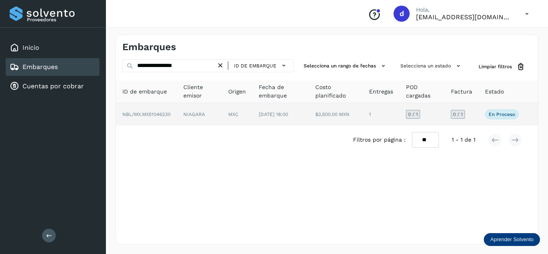
click at [167, 117] on span "NBL/MX.MX51046230" at bounding box center [146, 114] width 48 height 6
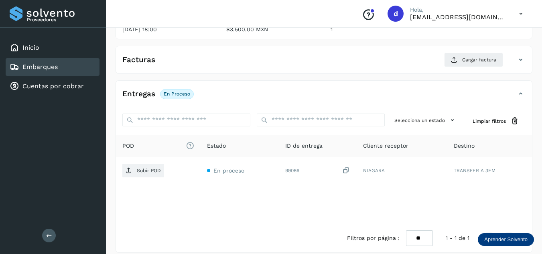
scroll to position [120, 0]
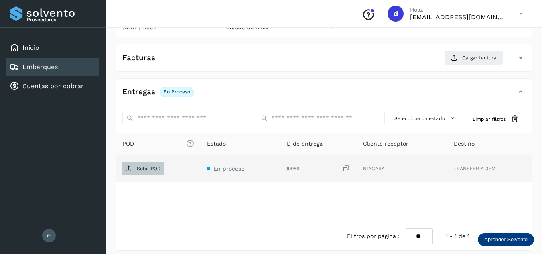
click at [158, 170] on p "Subir POD" at bounding box center [149, 169] width 24 height 6
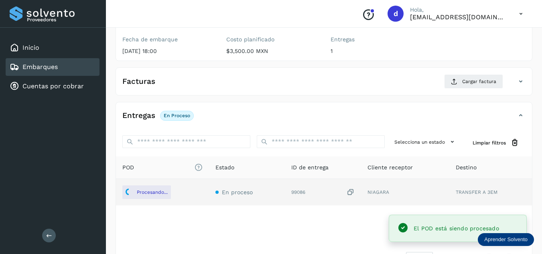
scroll to position [40, 0]
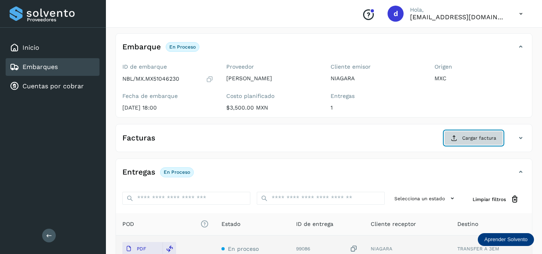
click at [479, 137] on span "Cargar factura" at bounding box center [479, 137] width 34 height 7
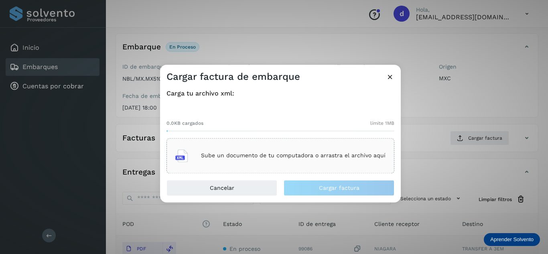
click at [284, 159] on div "Sube un documento de tu computadora o arrastra el archivo aquí" at bounding box center [280, 156] width 210 height 22
click at [288, 157] on p "Sube un documento de tu computadora o arrastra el archivo aquí" at bounding box center [293, 155] width 184 height 7
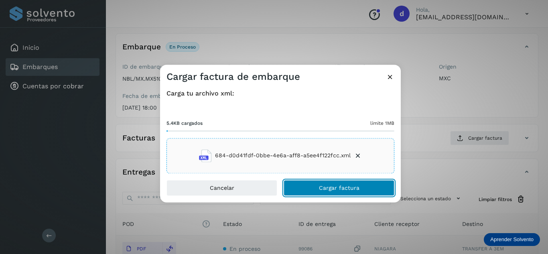
click at [339, 192] on button "Cargar factura" at bounding box center [338, 188] width 111 height 16
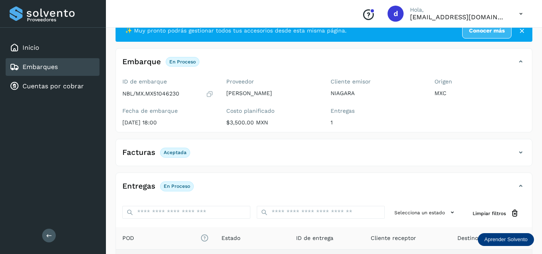
scroll to position [0, 0]
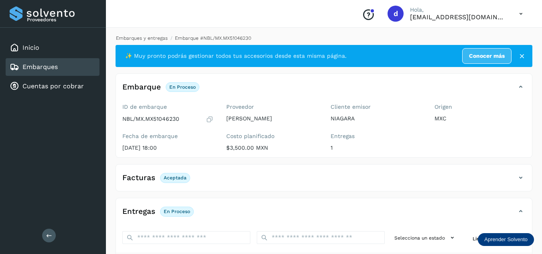
click at [160, 38] on link "Embarques y entregas" at bounding box center [142, 38] width 52 height 6
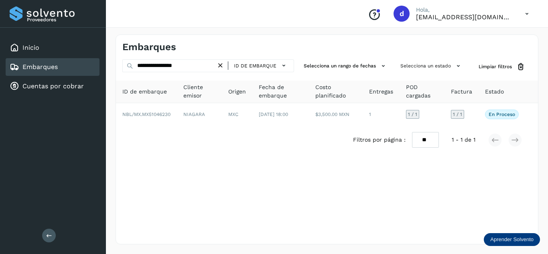
click at [222, 68] on icon at bounding box center [220, 65] width 8 height 8
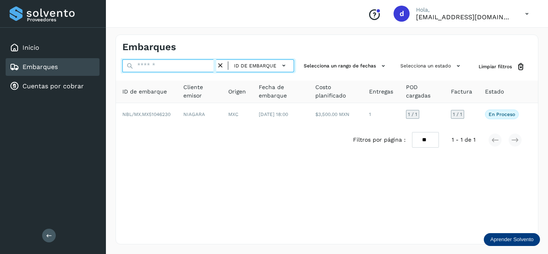
click at [193, 66] on input "text" at bounding box center [169, 65] width 94 height 13
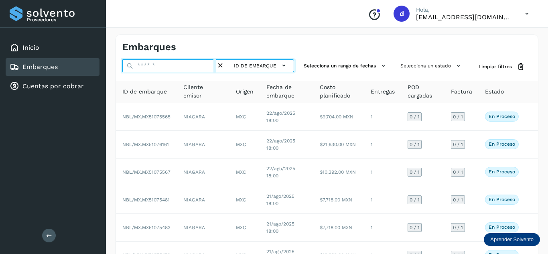
paste input "**********"
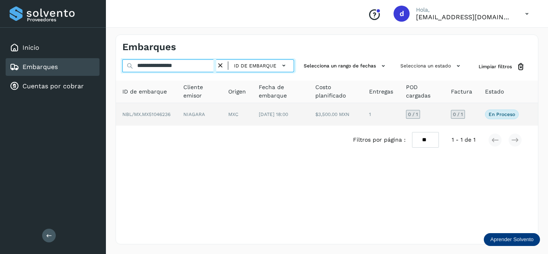
type input "**********"
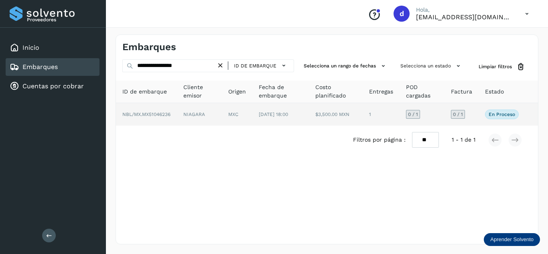
click at [164, 117] on span "NBL/MX.MX51046236" at bounding box center [146, 114] width 48 height 6
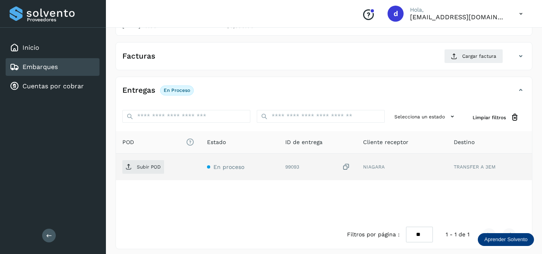
scroll to position [127, 0]
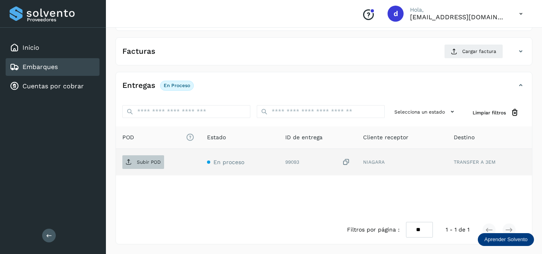
click at [157, 160] on p "Subir POD" at bounding box center [149, 162] width 24 height 6
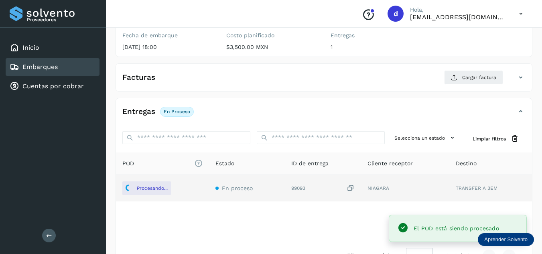
scroll to position [87, 0]
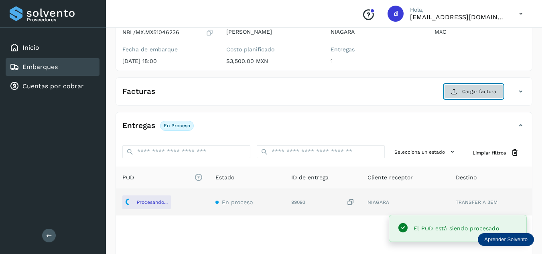
click at [457, 91] on icon at bounding box center [454, 91] width 6 height 6
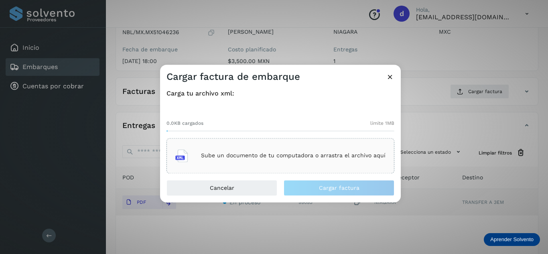
click at [334, 158] on p "Sube un documento de tu computadora o arrastra el archivo aquí" at bounding box center [293, 155] width 184 height 7
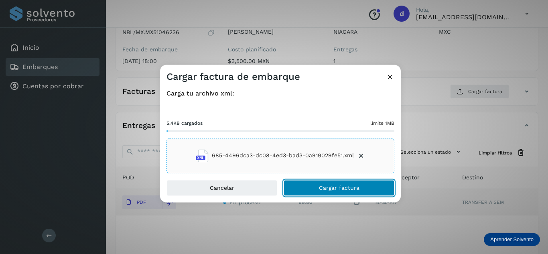
click at [328, 187] on span "Cargar factura" at bounding box center [339, 188] width 40 height 6
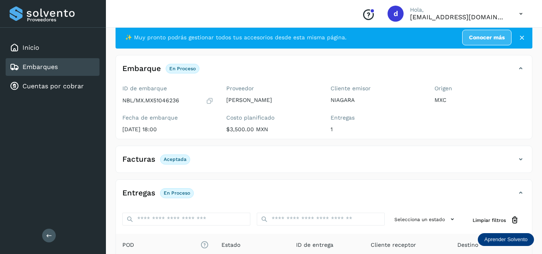
scroll to position [0, 0]
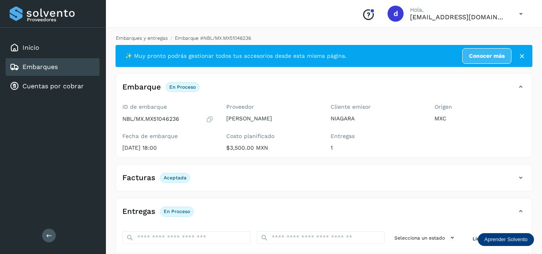
click at [148, 37] on link "Embarques y entregas" at bounding box center [142, 38] width 52 height 6
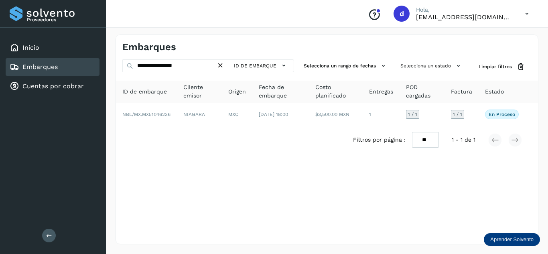
click at [224, 67] on icon at bounding box center [220, 65] width 8 height 8
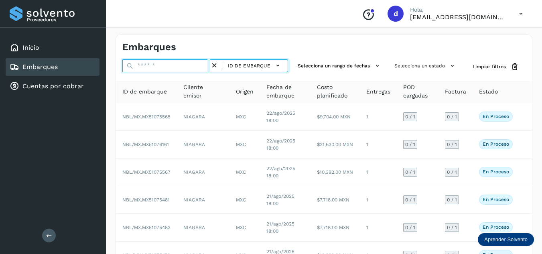
click at [196, 62] on input "text" at bounding box center [166, 65] width 88 height 13
paste input "**********"
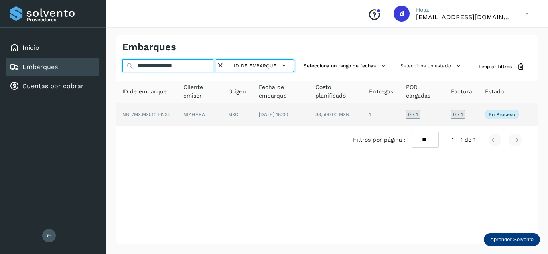
type input "**********"
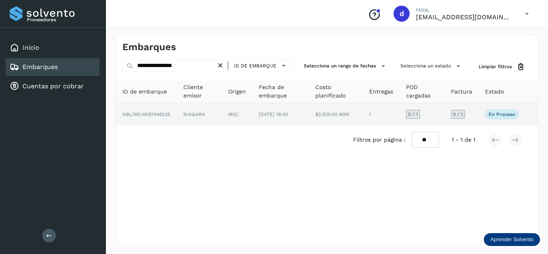
click at [166, 117] on span "NBL/MX.MX51046235" at bounding box center [146, 114] width 48 height 6
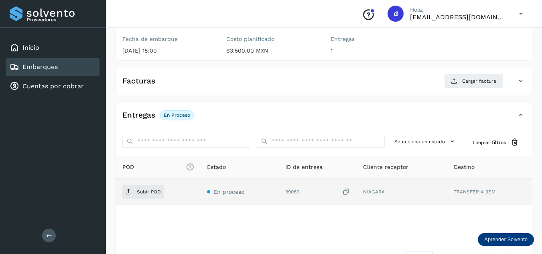
scroll to position [120, 0]
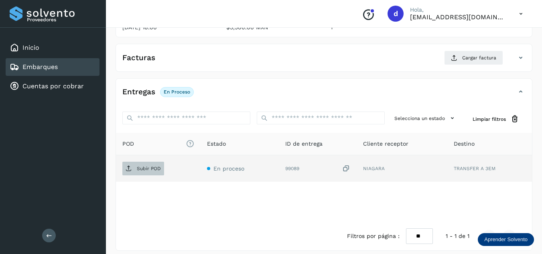
click at [156, 170] on p "Subir POD" at bounding box center [149, 169] width 24 height 6
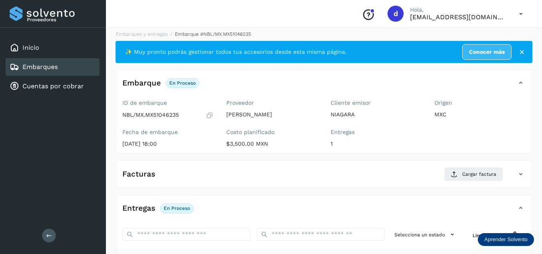
scroll to position [0, 0]
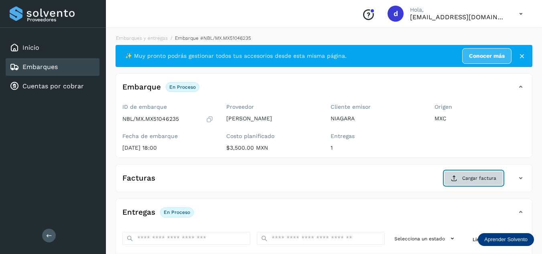
click at [476, 182] on button "Cargar factura" at bounding box center [473, 178] width 59 height 14
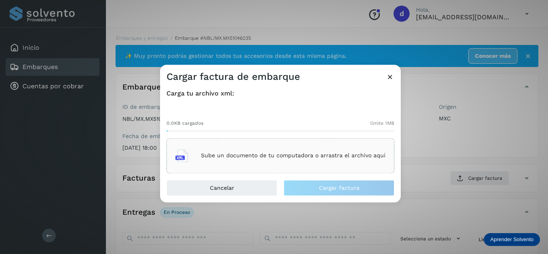
click at [305, 156] on p "Sube un documento de tu computadora o arrastra el archivo aquí" at bounding box center [293, 155] width 184 height 7
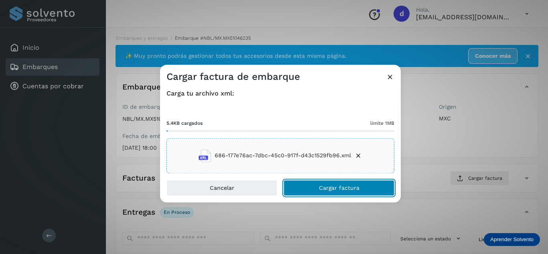
click at [320, 192] on button "Cargar factura" at bounding box center [338, 188] width 111 height 16
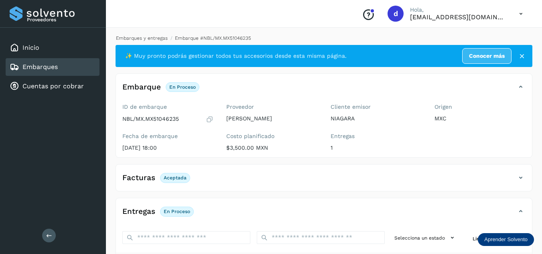
click at [163, 39] on link "Embarques y entregas" at bounding box center [142, 38] width 52 height 6
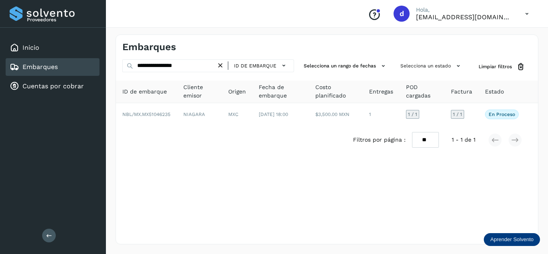
click at [220, 66] on icon at bounding box center [220, 65] width 8 height 8
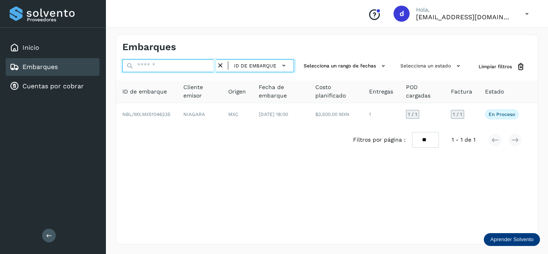
click at [200, 67] on input "text" at bounding box center [169, 65] width 94 height 13
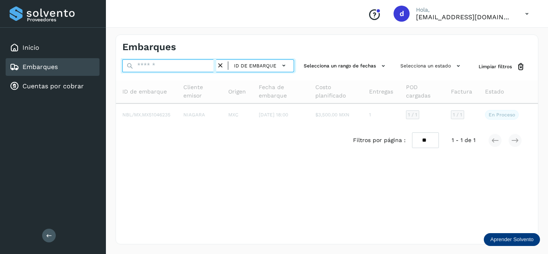
paste input "**********"
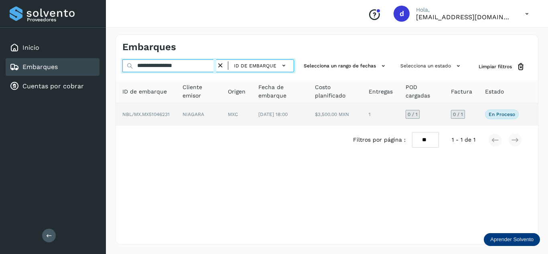
type input "**********"
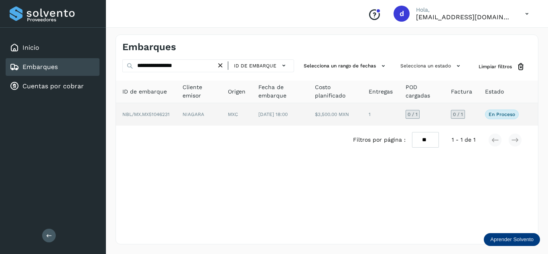
click at [158, 116] on span "NBL/MX.MX51046231" at bounding box center [145, 114] width 47 height 6
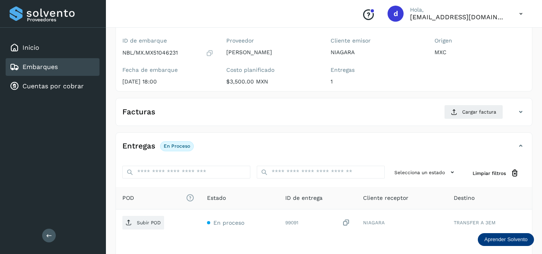
scroll to position [120, 0]
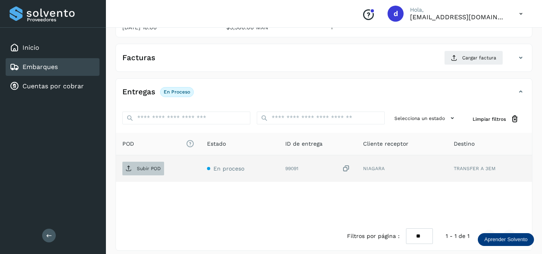
click at [140, 166] on p "Subir POD" at bounding box center [149, 169] width 24 height 6
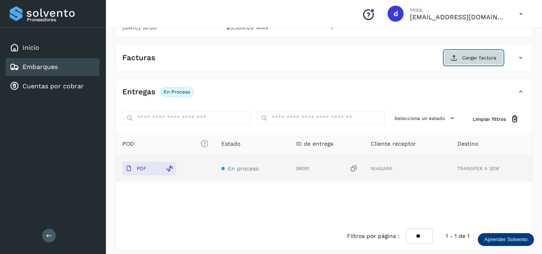
click at [467, 61] on span "Cargar factura" at bounding box center [479, 57] width 34 height 7
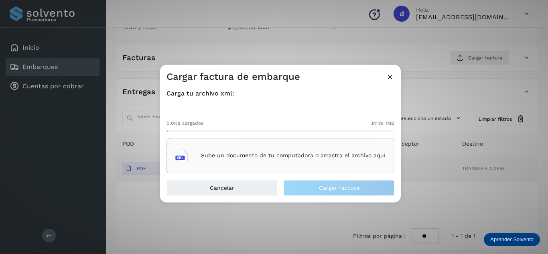
click at [238, 154] on p "Sube un documento de tu computadora o arrastra el archivo aquí" at bounding box center [293, 155] width 184 height 7
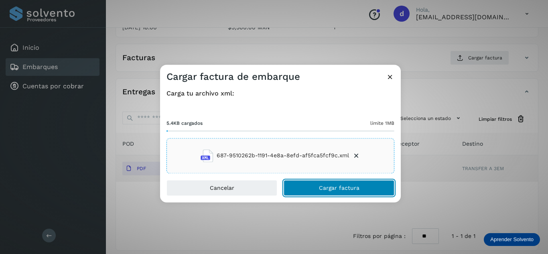
click at [331, 185] on span "Cargar factura" at bounding box center [339, 188] width 40 height 6
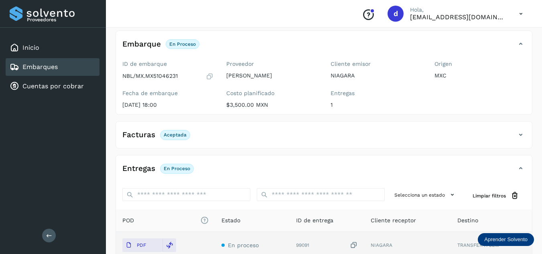
scroll to position [0, 0]
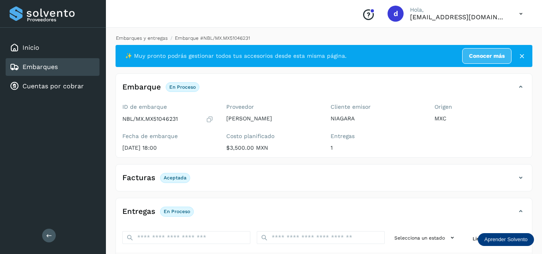
click at [146, 40] on link "Embarques y entregas" at bounding box center [142, 38] width 52 height 6
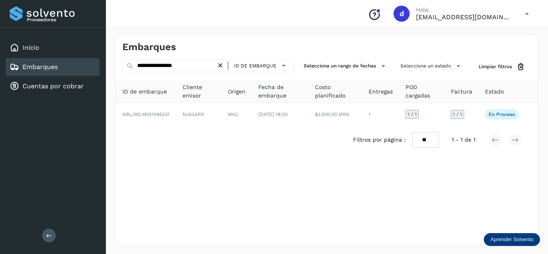
click at [221, 63] on icon at bounding box center [220, 65] width 8 height 8
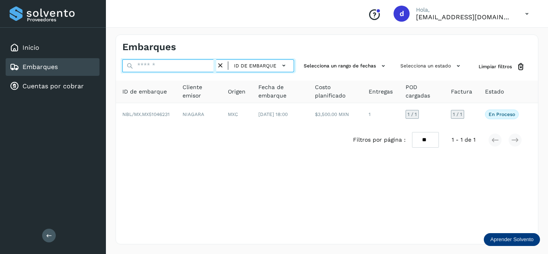
click at [190, 66] on input "text" at bounding box center [169, 65] width 94 height 13
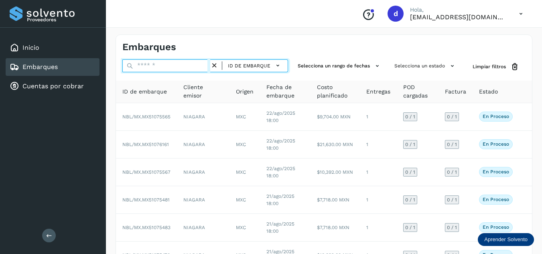
paste input "**********"
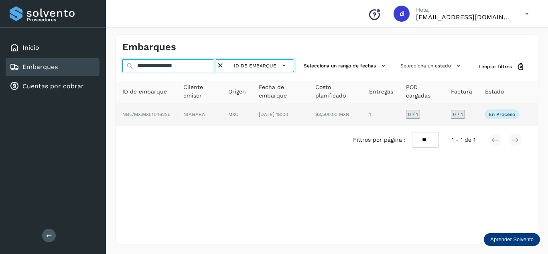
type input "**********"
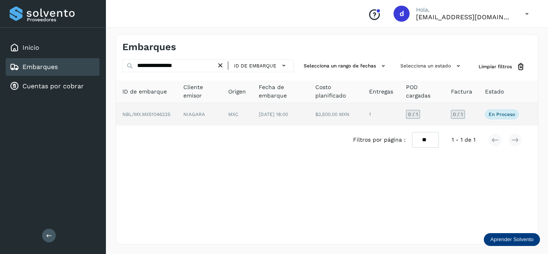
click at [161, 116] on span "NBL/MX.MX51046225" at bounding box center [146, 114] width 48 height 6
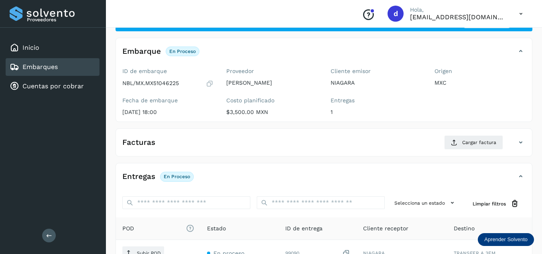
scroll to position [80, 0]
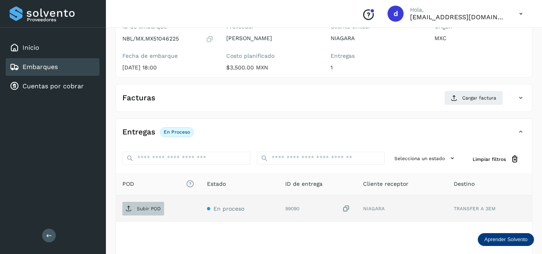
click at [139, 212] on span "Subir POD" at bounding box center [143, 208] width 42 height 13
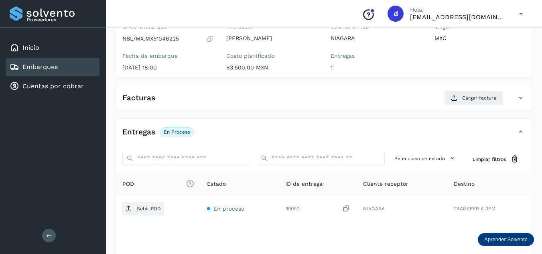
scroll to position [0, 0]
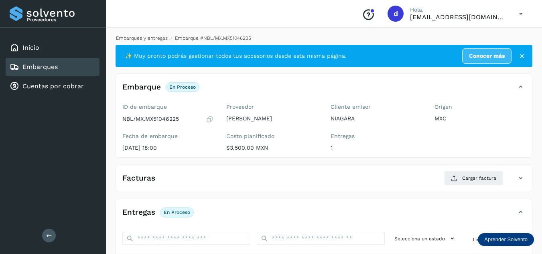
click at [153, 38] on link "Embarques y entregas" at bounding box center [142, 38] width 52 height 6
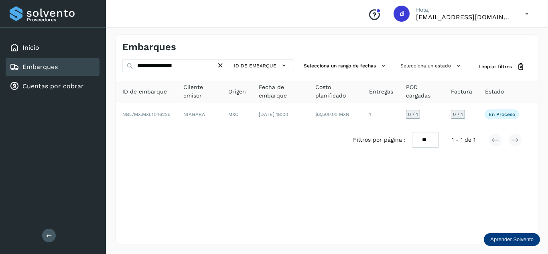
click at [222, 63] on icon at bounding box center [220, 65] width 8 height 8
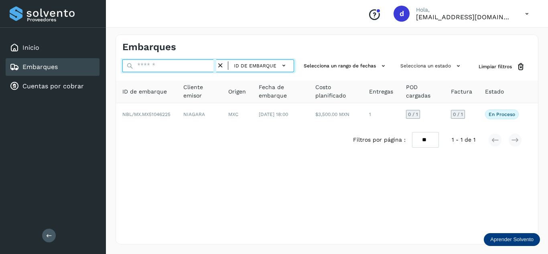
click at [203, 63] on input "text" at bounding box center [169, 65] width 94 height 13
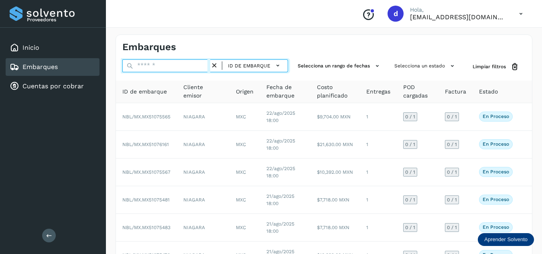
paste input "**********"
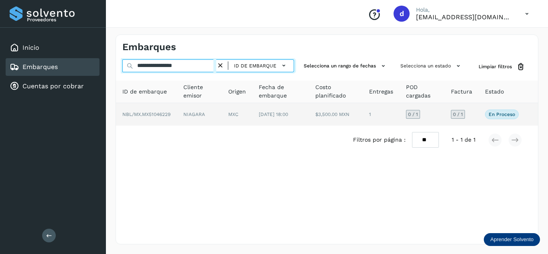
type input "**********"
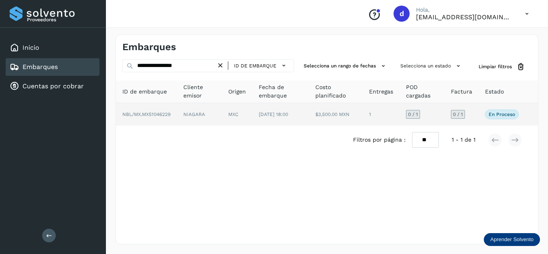
click at [168, 117] on span "NBL/MX.MX51046229" at bounding box center [146, 114] width 48 height 6
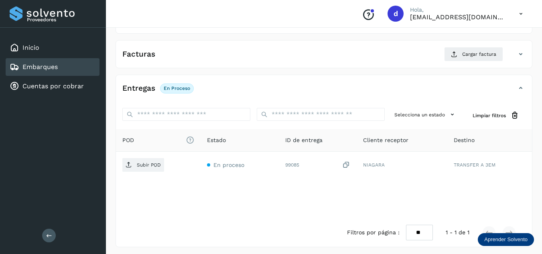
scroll to position [127, 0]
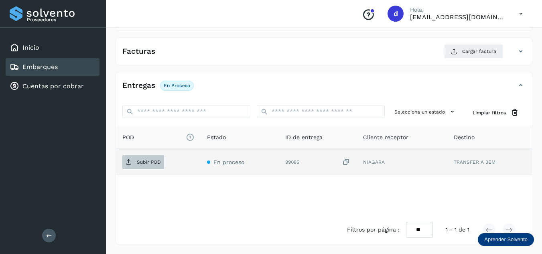
click at [136, 161] on span "Subir POD" at bounding box center [143, 162] width 42 height 13
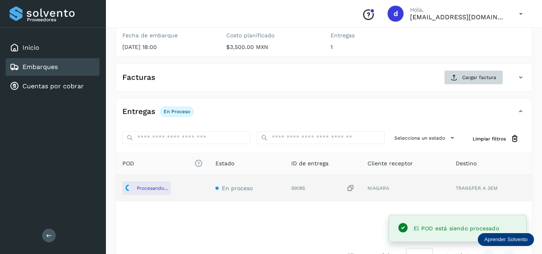
scroll to position [87, 0]
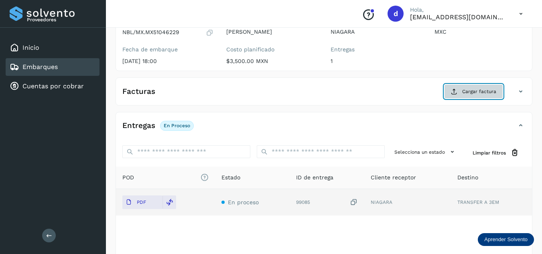
click at [486, 93] on span "Cargar factura" at bounding box center [479, 91] width 34 height 7
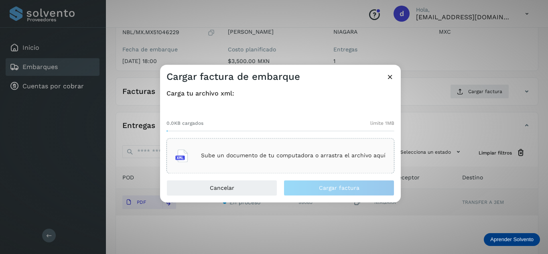
click at [252, 154] on p "Sube un documento de tu computadora o arrastra el archivo aquí" at bounding box center [293, 155] width 184 height 7
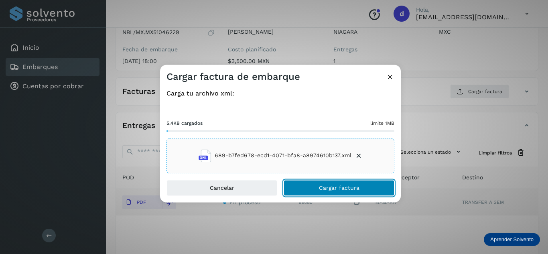
click at [327, 191] on button "Cargar factura" at bounding box center [338, 188] width 111 height 16
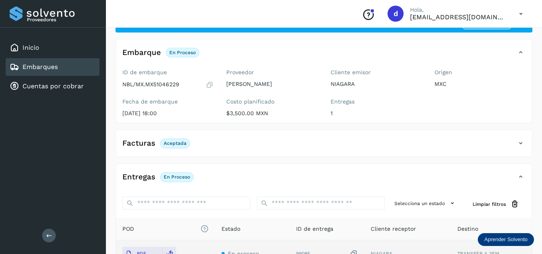
scroll to position [0, 0]
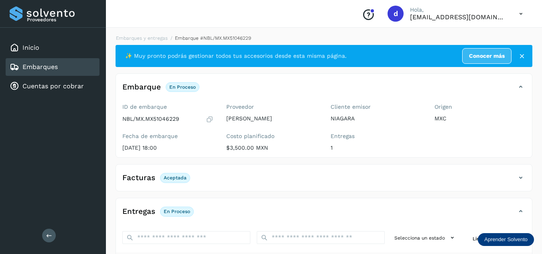
click at [168, 41] on li "Embarques y entregas" at bounding box center [209, 37] width 83 height 7
click at [160, 37] on link "Embarques y entregas" at bounding box center [142, 38] width 52 height 6
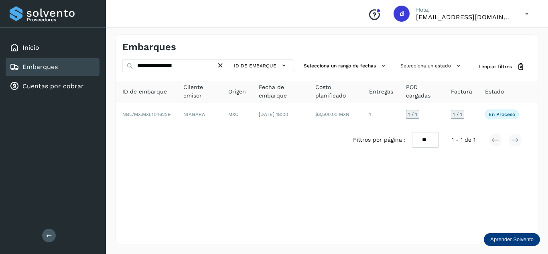
click at [220, 63] on icon at bounding box center [220, 65] width 8 height 8
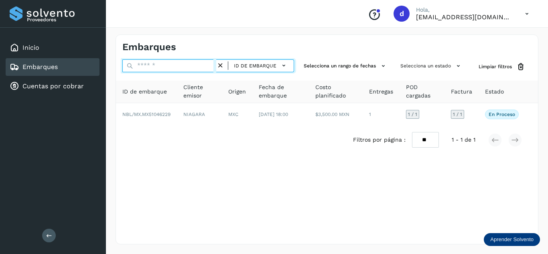
click at [211, 66] on input "text" at bounding box center [169, 65] width 94 height 13
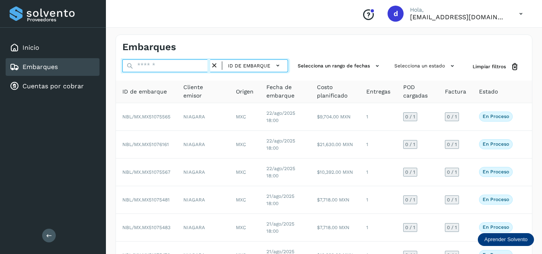
paste input "**********"
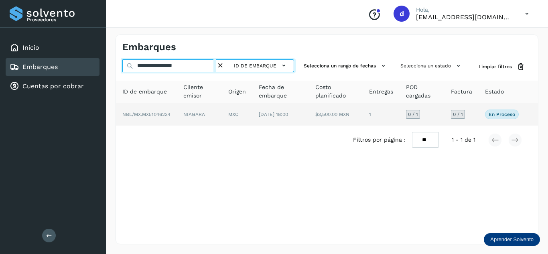
type input "**********"
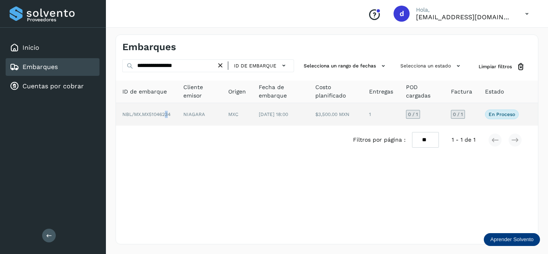
click at [167, 117] on span "NBL/MX.MX51046234" at bounding box center [146, 114] width 48 height 6
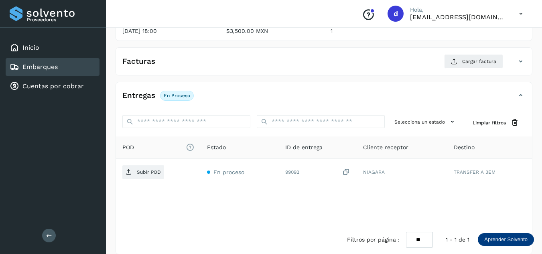
scroll to position [120, 0]
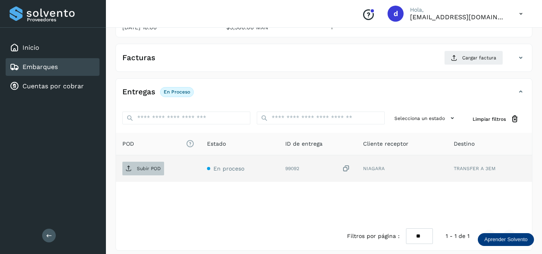
click at [144, 169] on p "Subir POD" at bounding box center [149, 169] width 24 height 6
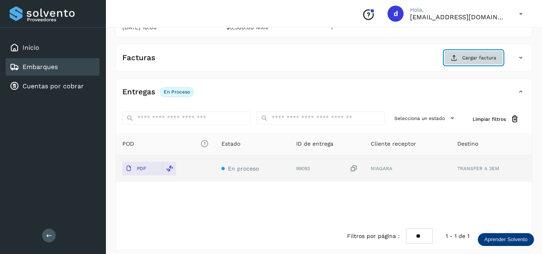
click at [471, 61] on span "Cargar factura" at bounding box center [479, 57] width 34 height 7
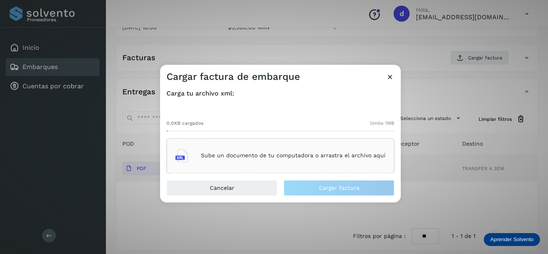
click at [292, 146] on div "Sube un documento de tu computadora o arrastra el archivo aquí" at bounding box center [280, 156] width 210 height 22
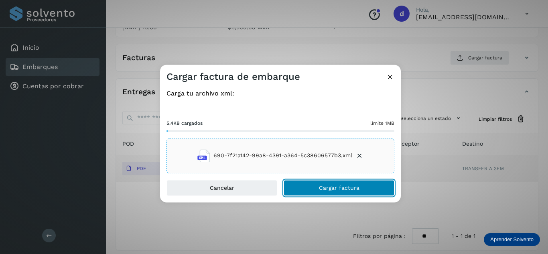
click at [317, 188] on button "Cargar factura" at bounding box center [338, 188] width 111 height 16
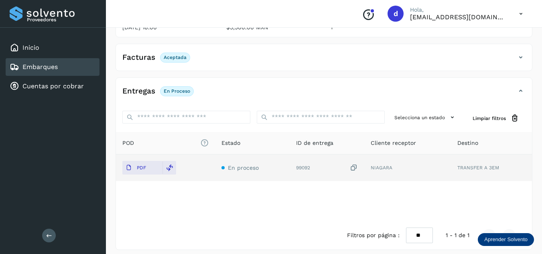
scroll to position [0, 0]
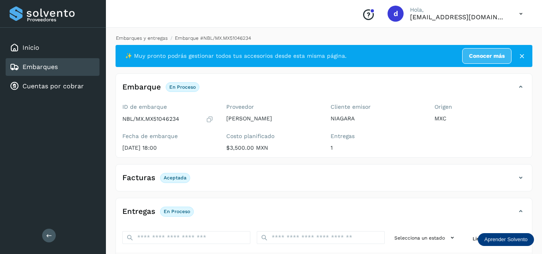
click at [156, 38] on link "Embarques y entregas" at bounding box center [142, 38] width 52 height 6
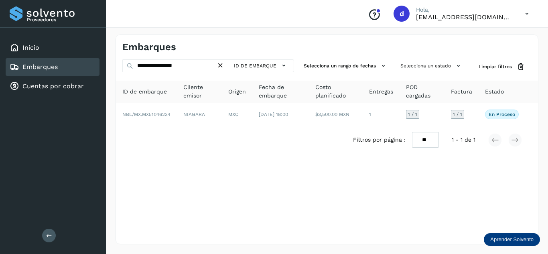
drag, startPoint x: 223, startPoint y: 66, endPoint x: 210, endPoint y: 66, distance: 12.4
click at [222, 66] on icon at bounding box center [220, 65] width 8 height 8
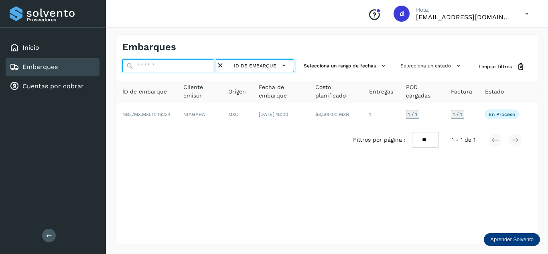
click at [200, 66] on input "text" at bounding box center [169, 65] width 94 height 13
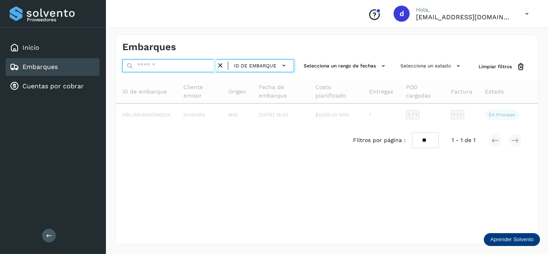
paste input "**********"
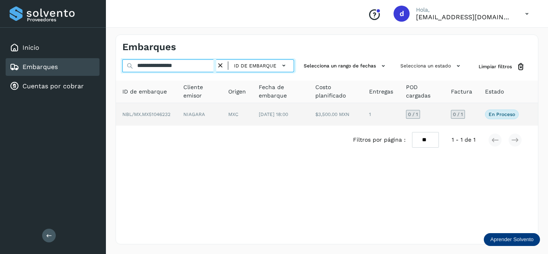
type input "**********"
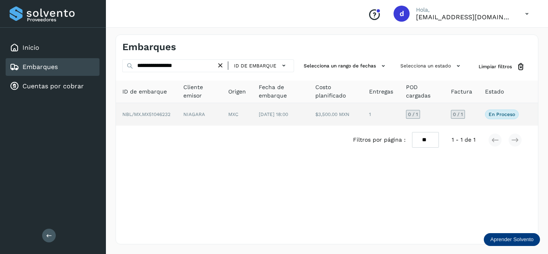
click at [162, 115] on span "NBL/MX.MX51046232" at bounding box center [146, 114] width 48 height 6
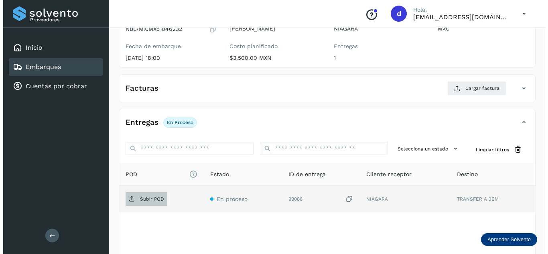
scroll to position [127, 0]
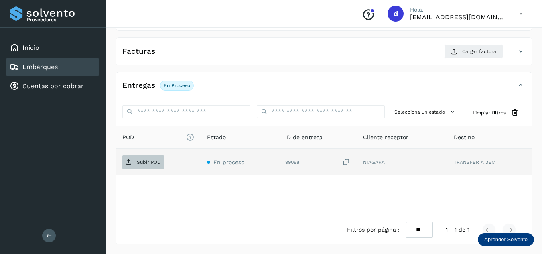
click at [136, 163] on span "Subir POD" at bounding box center [143, 162] width 42 height 13
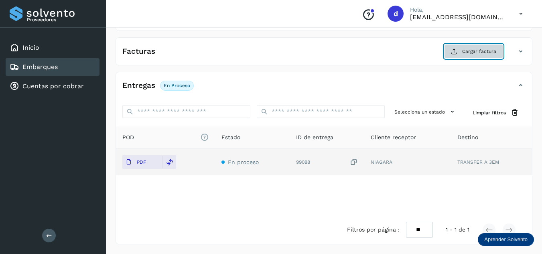
click at [457, 51] on icon at bounding box center [454, 51] width 6 height 6
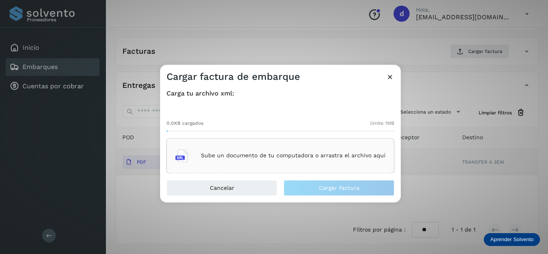
click at [239, 160] on div "Sube un documento de tu computadora o arrastra el archivo aquí" at bounding box center [280, 156] width 210 height 22
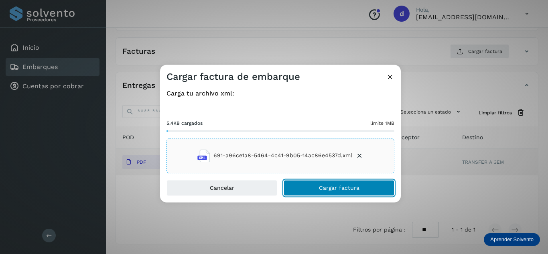
click at [322, 187] on span "Cargar factura" at bounding box center [339, 188] width 40 height 6
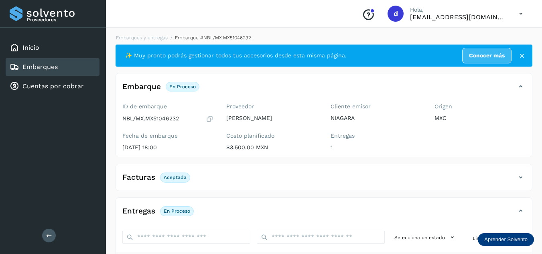
scroll to position [0, 0]
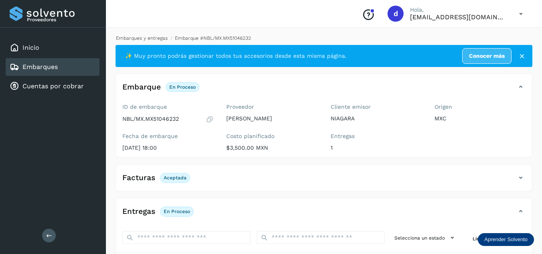
click at [150, 37] on link "Embarques y entregas" at bounding box center [142, 38] width 52 height 6
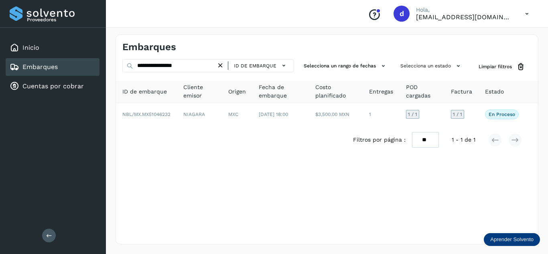
click at [222, 69] on icon at bounding box center [220, 65] width 8 height 8
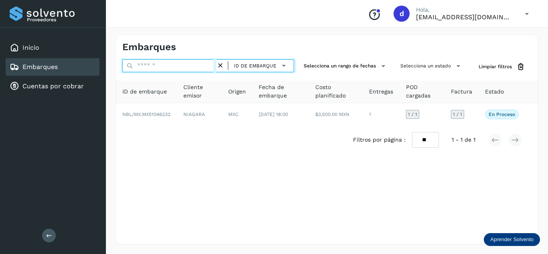
click at [209, 67] on input "text" at bounding box center [169, 65] width 94 height 13
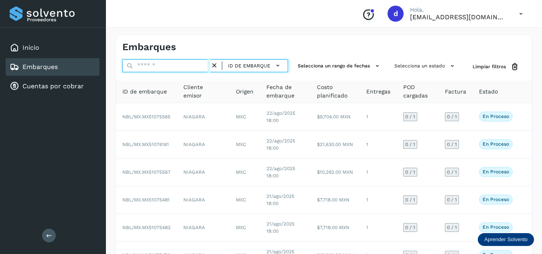
paste input "**********"
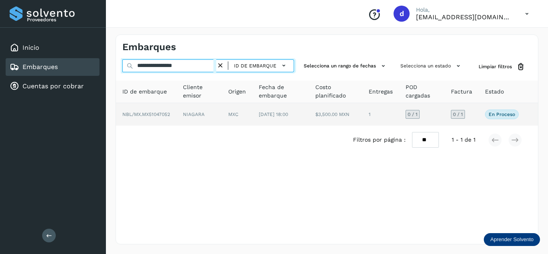
type input "**********"
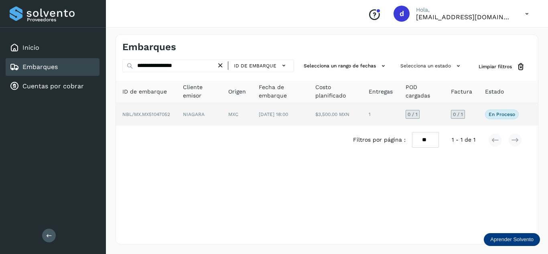
click at [139, 115] on span "NBL/MX.MX51047052" at bounding box center [146, 114] width 48 height 6
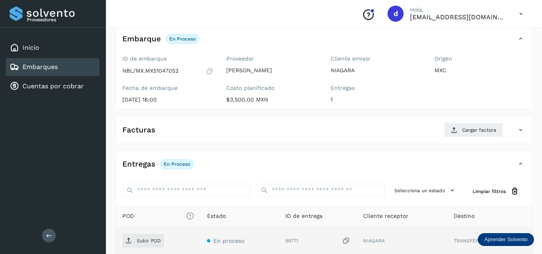
scroll to position [120, 0]
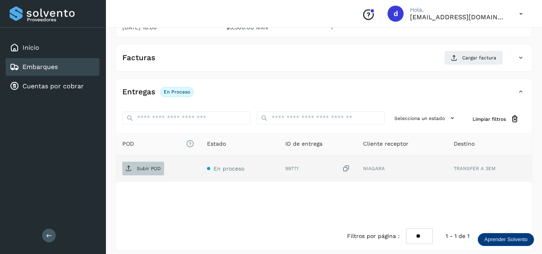
click at [158, 170] on p "Subir POD" at bounding box center [149, 169] width 24 height 6
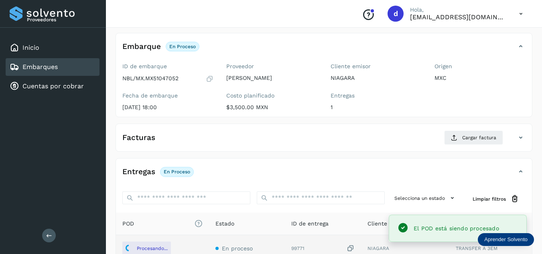
scroll to position [40, 0]
click at [467, 137] on span "Cargar factura" at bounding box center [479, 137] width 34 height 7
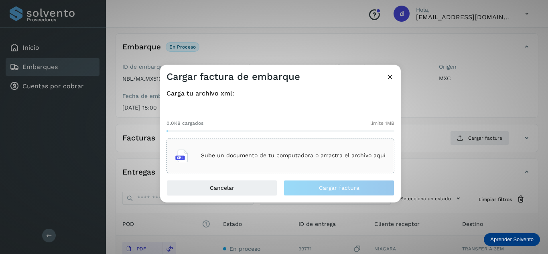
click at [298, 152] on p "Sube un documento de tu computadora o arrastra el archivo aquí" at bounding box center [293, 155] width 184 height 7
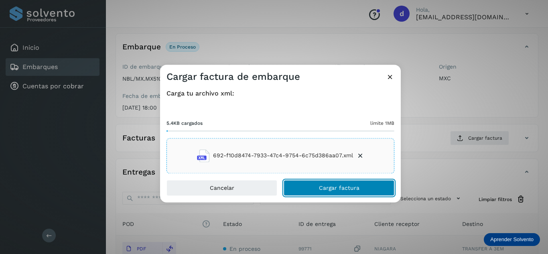
click at [339, 187] on span "Cargar factura" at bounding box center [339, 188] width 40 height 6
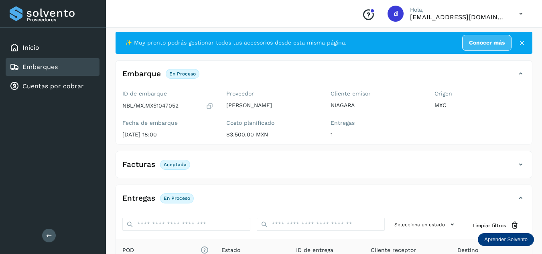
scroll to position [0, 0]
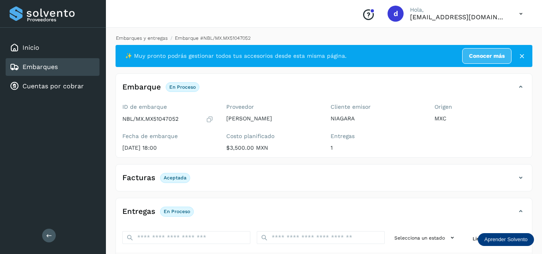
click at [151, 40] on link "Embarques y entregas" at bounding box center [142, 38] width 52 height 6
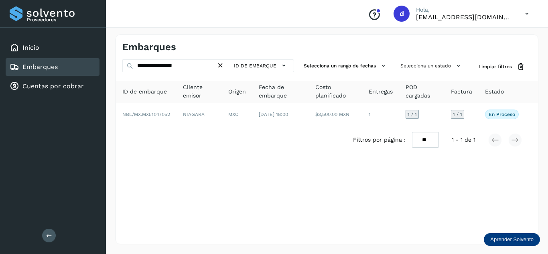
click at [222, 65] on icon at bounding box center [220, 65] width 8 height 8
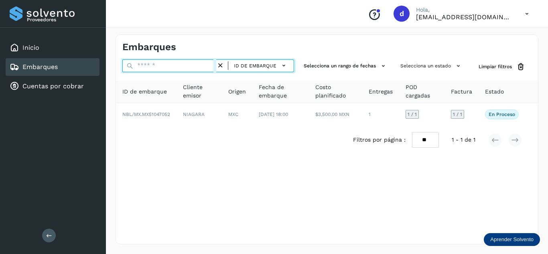
click at [206, 65] on input "text" at bounding box center [169, 65] width 94 height 13
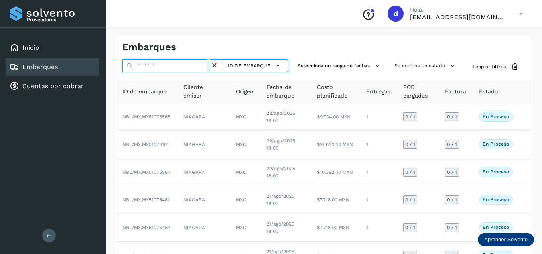
paste input "**********"
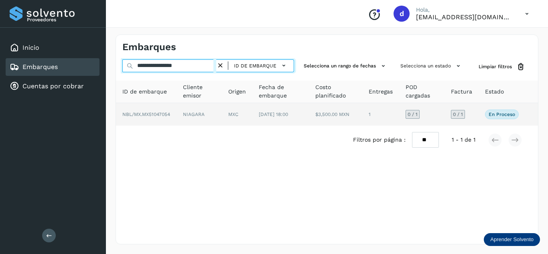
type input "**********"
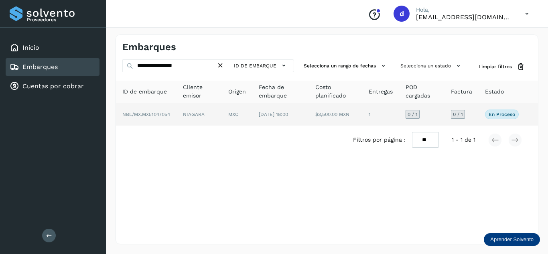
click at [162, 114] on span "NBL/MX.MX51047054" at bounding box center [146, 114] width 48 height 6
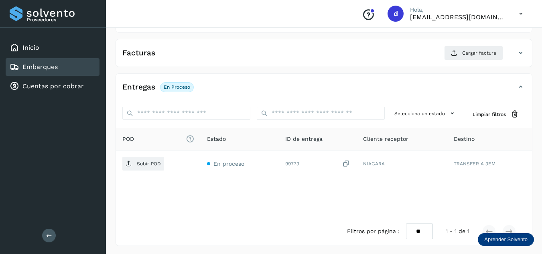
scroll to position [127, 0]
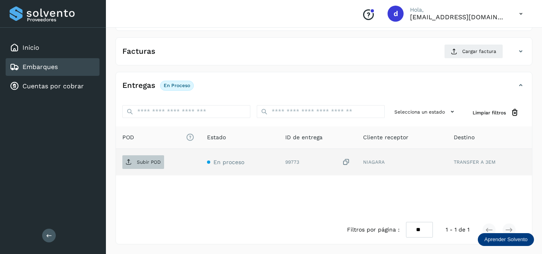
click at [144, 166] on span "Subir POD" at bounding box center [143, 162] width 42 height 13
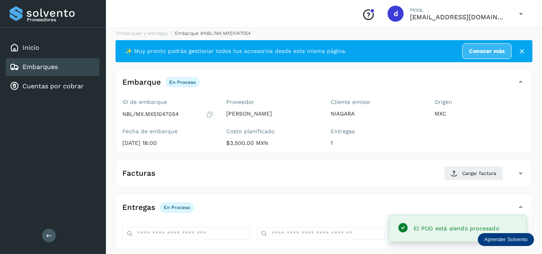
scroll to position [0, 0]
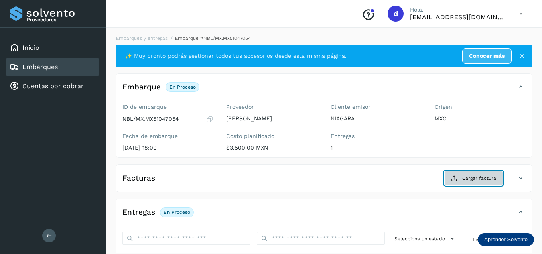
click at [462, 184] on button "Cargar factura" at bounding box center [473, 178] width 59 height 14
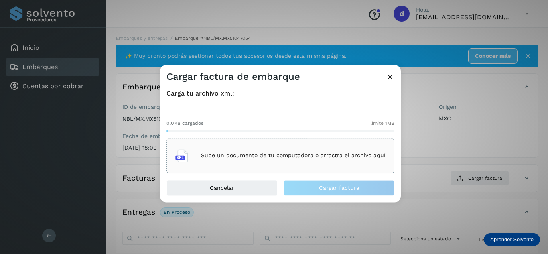
click at [285, 160] on div "Sube un documento de tu computadora o arrastra el archivo aquí" at bounding box center [280, 156] width 210 height 22
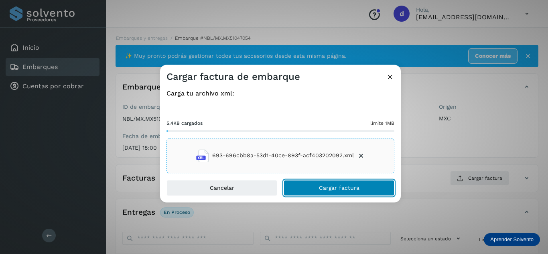
click at [317, 188] on button "Cargar factura" at bounding box center [338, 188] width 111 height 16
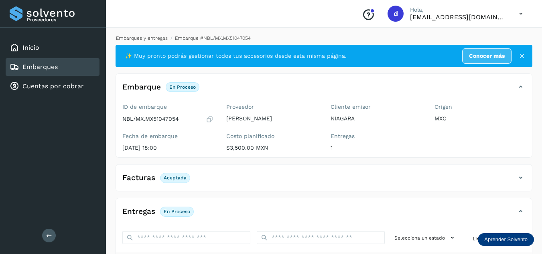
click at [143, 38] on link "Embarques y entregas" at bounding box center [142, 38] width 52 height 6
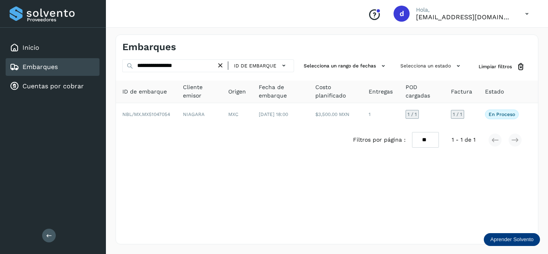
click at [222, 65] on icon at bounding box center [220, 65] width 8 height 8
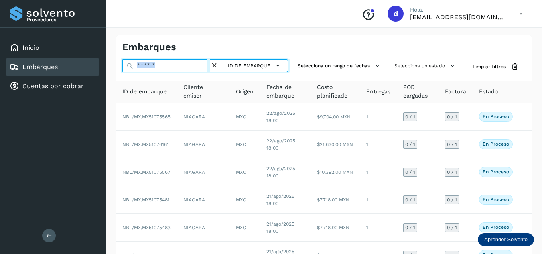
click at [198, 65] on input "text" at bounding box center [166, 65] width 88 height 13
paste input "**********"
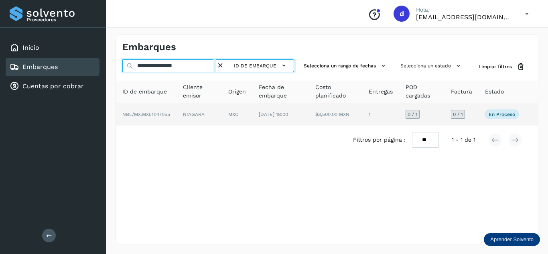
type input "**********"
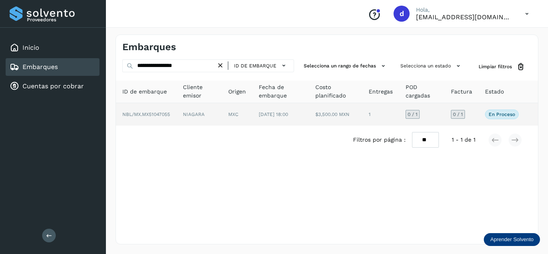
click at [163, 114] on span "NBL/MX.MX51047055" at bounding box center [146, 114] width 48 height 6
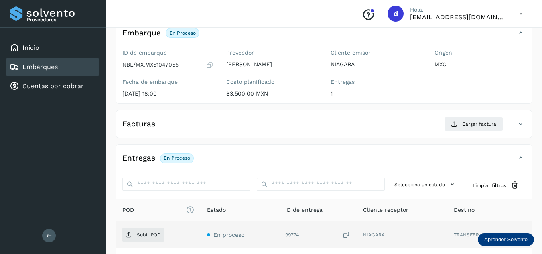
scroll to position [120, 0]
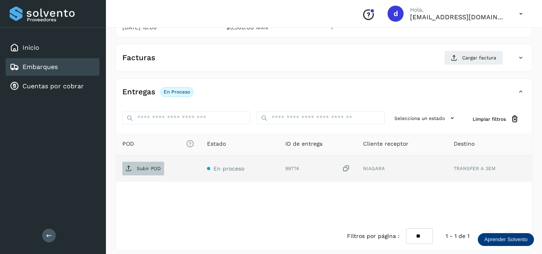
click at [152, 168] on p "Subir POD" at bounding box center [149, 169] width 24 height 6
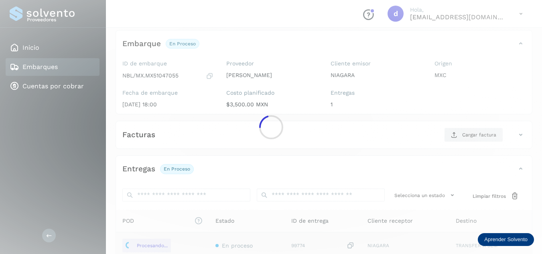
scroll to position [40, 0]
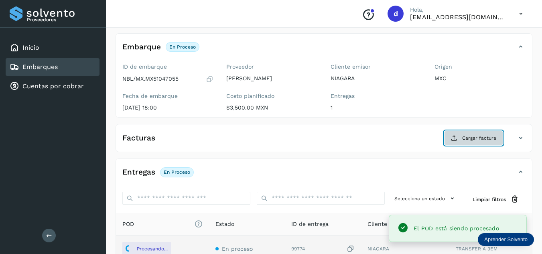
click at [479, 139] on span "Cargar factura" at bounding box center [479, 137] width 34 height 7
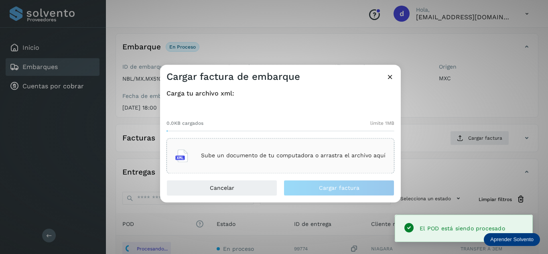
click at [330, 153] on p "Sube un documento de tu computadora o arrastra el archivo aquí" at bounding box center [293, 155] width 184 height 7
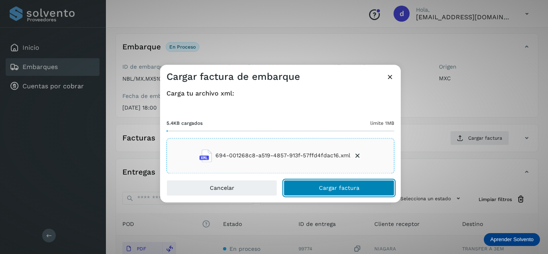
click at [337, 184] on button "Cargar factura" at bounding box center [338, 188] width 111 height 16
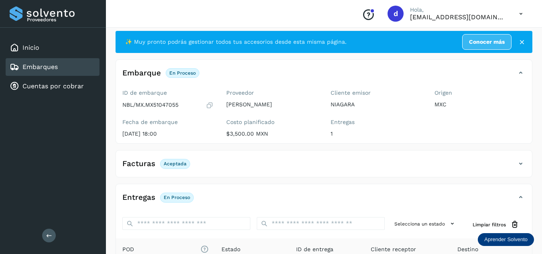
scroll to position [0, 0]
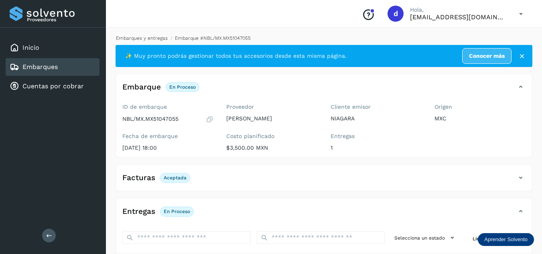
click at [154, 38] on link "Embarques y entregas" at bounding box center [142, 38] width 52 height 6
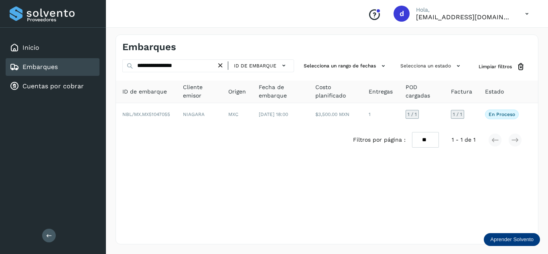
drag, startPoint x: 223, startPoint y: 66, endPoint x: 212, endPoint y: 66, distance: 11.6
click at [222, 66] on icon at bounding box center [220, 65] width 8 height 8
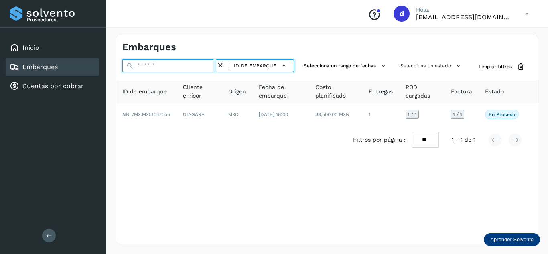
click at [210, 66] on input "text" at bounding box center [169, 65] width 94 height 13
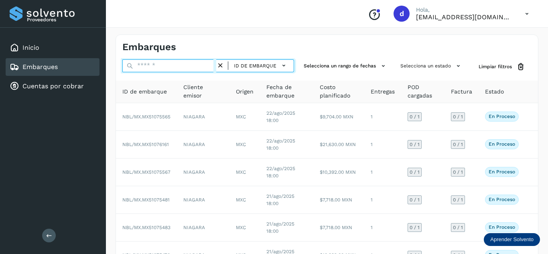
paste input "**********"
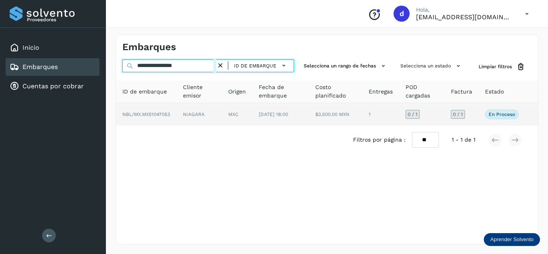
type input "**********"
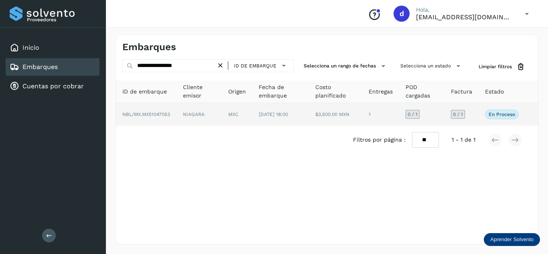
click at [154, 116] on span "NBL/MX.MX51047053" at bounding box center [146, 114] width 48 height 6
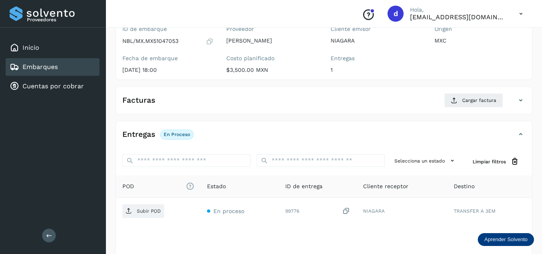
scroll to position [80, 0]
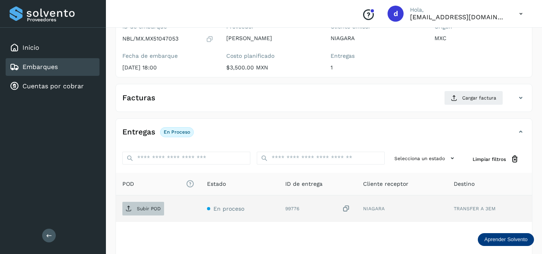
click at [153, 203] on span "Subir POD" at bounding box center [143, 208] width 42 height 13
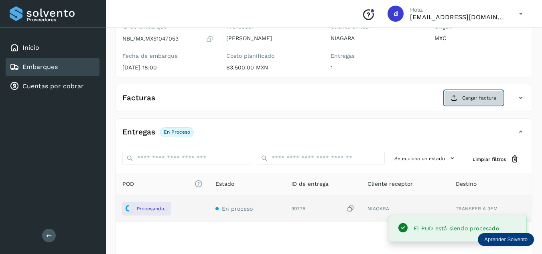
click at [453, 99] on icon at bounding box center [454, 98] width 6 height 6
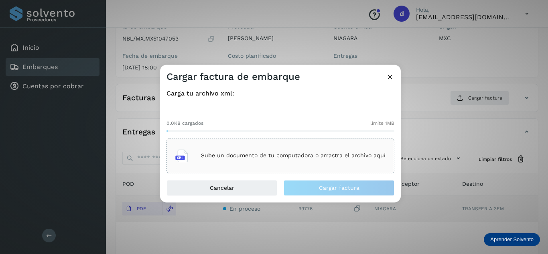
click at [233, 154] on p "Sube un documento de tu computadora o arrastra el archivo aquí" at bounding box center [293, 155] width 184 height 7
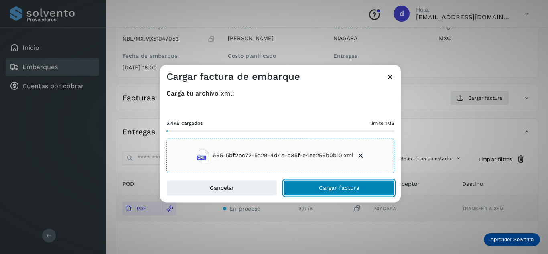
click at [317, 184] on button "Cargar factura" at bounding box center [338, 188] width 111 height 16
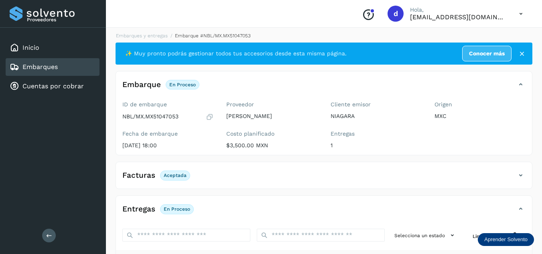
scroll to position [0, 0]
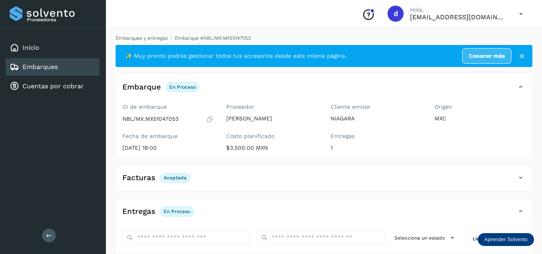
click at [141, 37] on link "Embarques y entregas" at bounding box center [142, 38] width 52 height 6
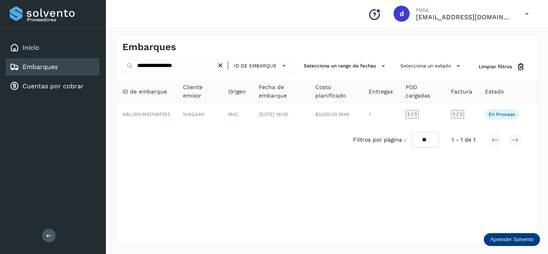
click at [224, 67] on icon at bounding box center [220, 65] width 8 height 8
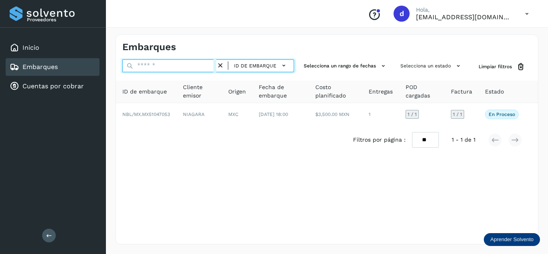
click at [212, 67] on input "text" at bounding box center [169, 65] width 94 height 13
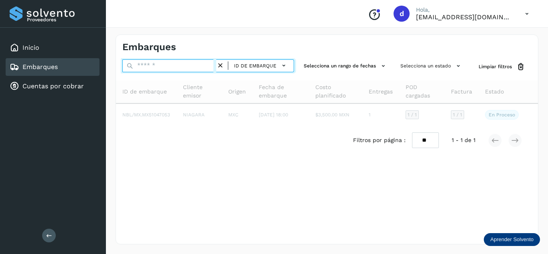
paste input "**********"
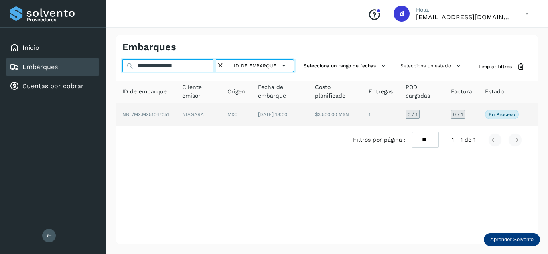
type input "**********"
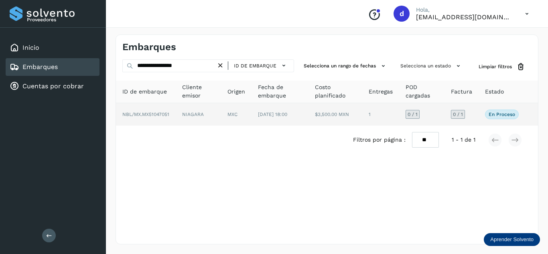
click at [139, 114] on span "NBL/MX.MX51047051" at bounding box center [145, 114] width 47 height 6
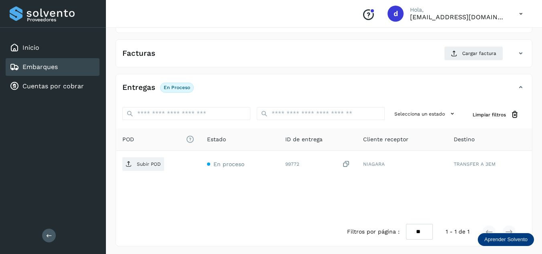
scroll to position [127, 0]
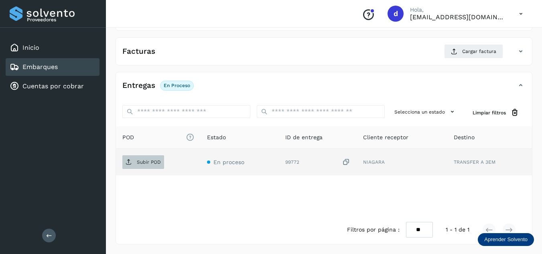
click at [149, 165] on span "Subir POD" at bounding box center [143, 162] width 42 height 13
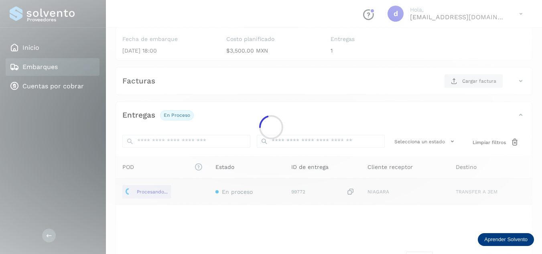
scroll to position [46, 0]
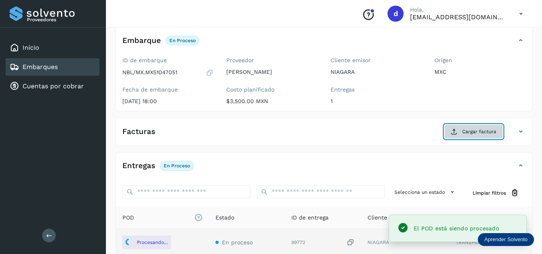
click at [468, 131] on span "Cargar factura" at bounding box center [479, 131] width 34 height 7
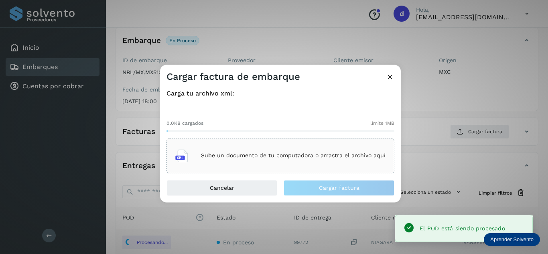
click at [345, 154] on p "Sube un documento de tu computadora o arrastra el archivo aquí" at bounding box center [293, 155] width 184 height 7
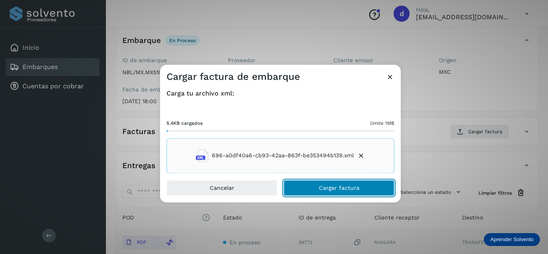
click at [322, 186] on span "Cargar factura" at bounding box center [339, 188] width 40 height 6
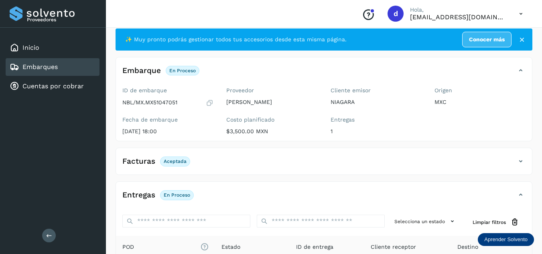
scroll to position [0, 0]
